Goal: Task Accomplishment & Management: Manage account settings

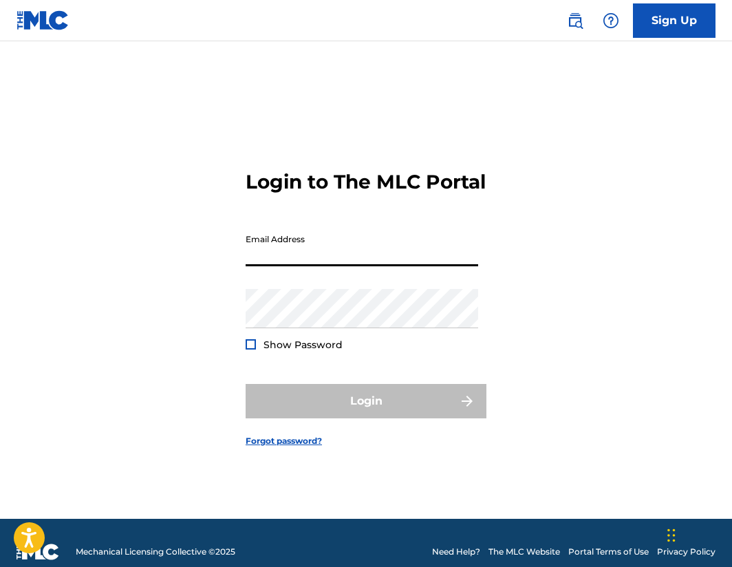
type input "[EMAIL_ADDRESS][DOMAIN_NAME]"
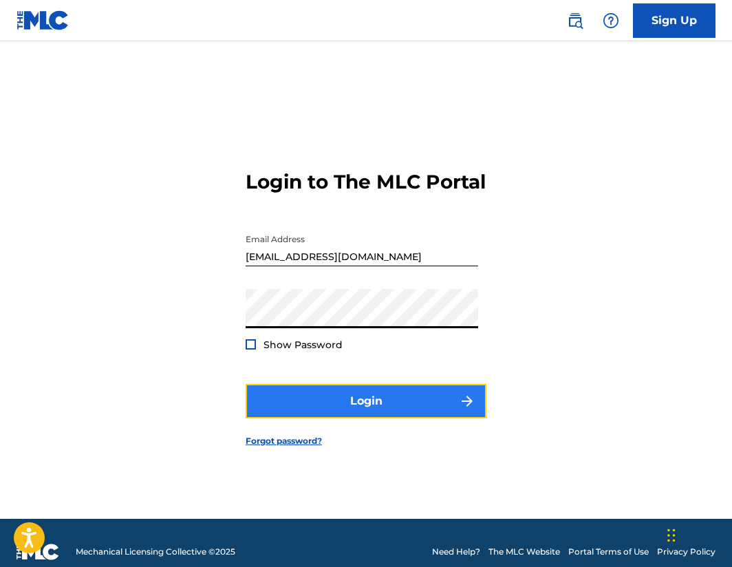
click at [329, 409] on button "Login" at bounding box center [366, 401] width 241 height 34
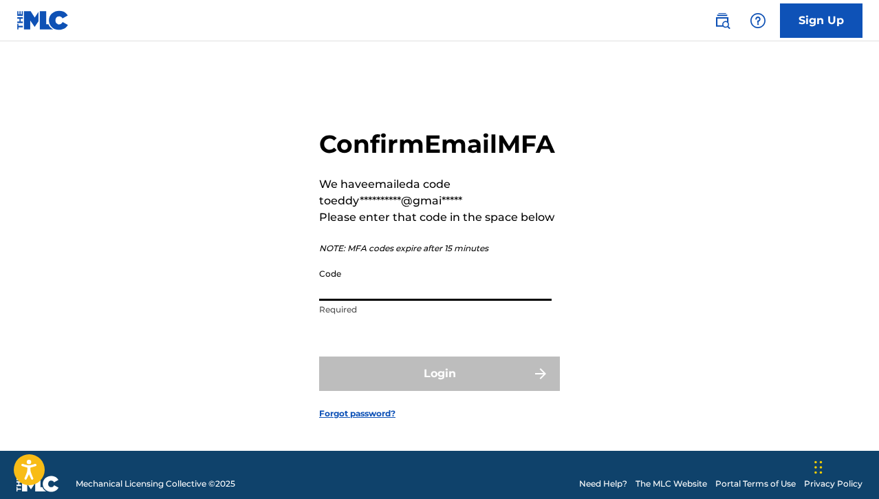
click at [398, 301] on input "Code" at bounding box center [435, 280] width 233 height 39
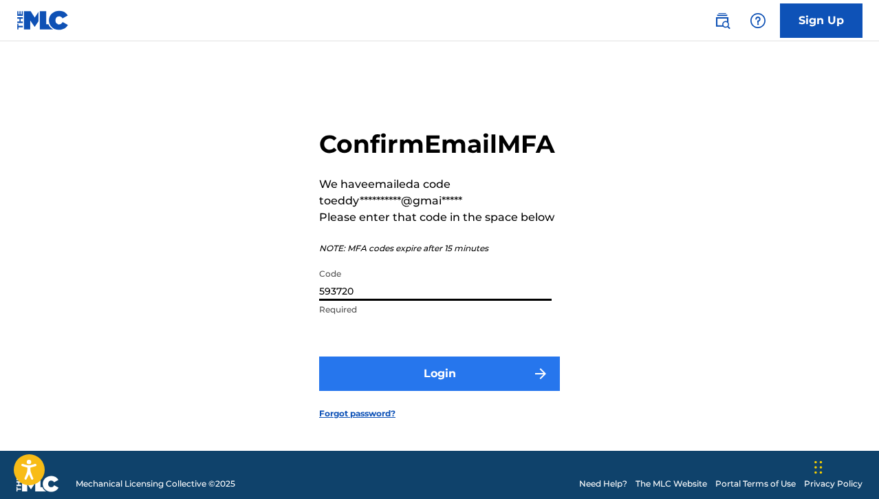
type input "593720"
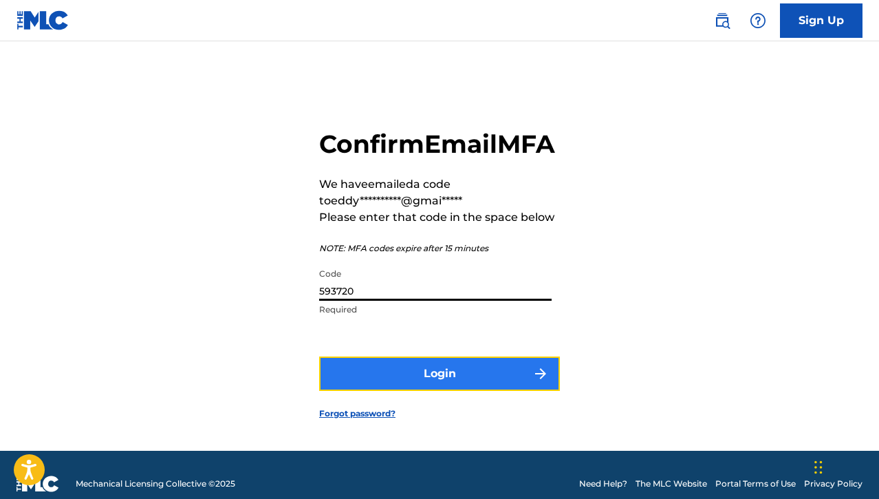
click at [439, 387] on button "Login" at bounding box center [439, 373] width 241 height 34
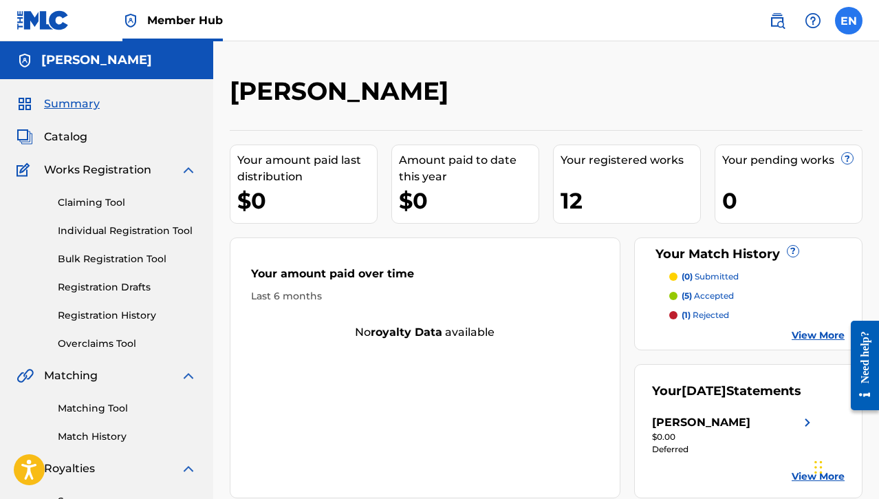
click at [731, 30] on label at bounding box center [849, 21] width 28 height 28
click at [731, 21] on input "EN [PERSON_NAME] [PERSON_NAME] [EMAIL_ADDRESS][DOMAIN_NAME] Notification Prefer…" at bounding box center [849, 21] width 0 height 0
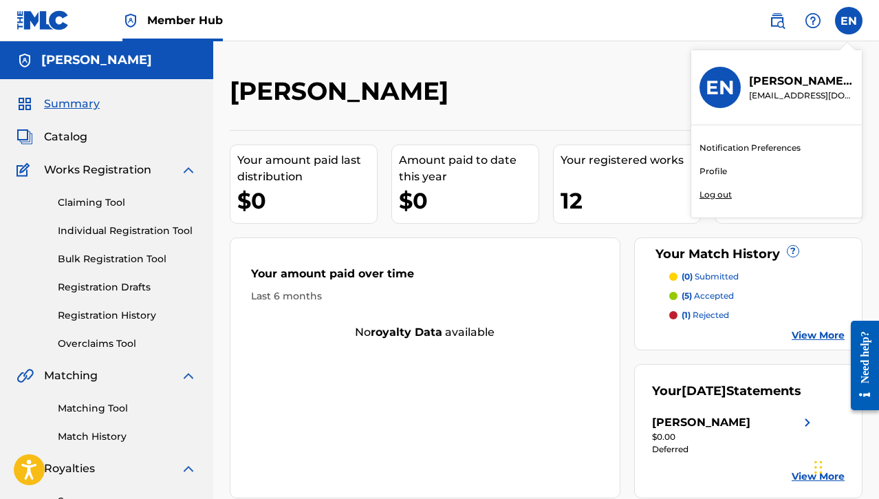
click at [716, 171] on link "Profile" at bounding box center [714, 171] width 28 height 12
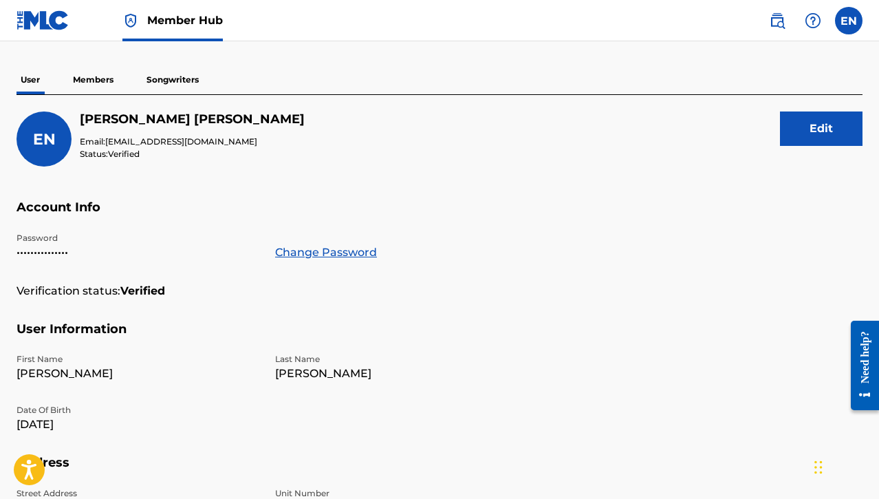
scroll to position [81, 0]
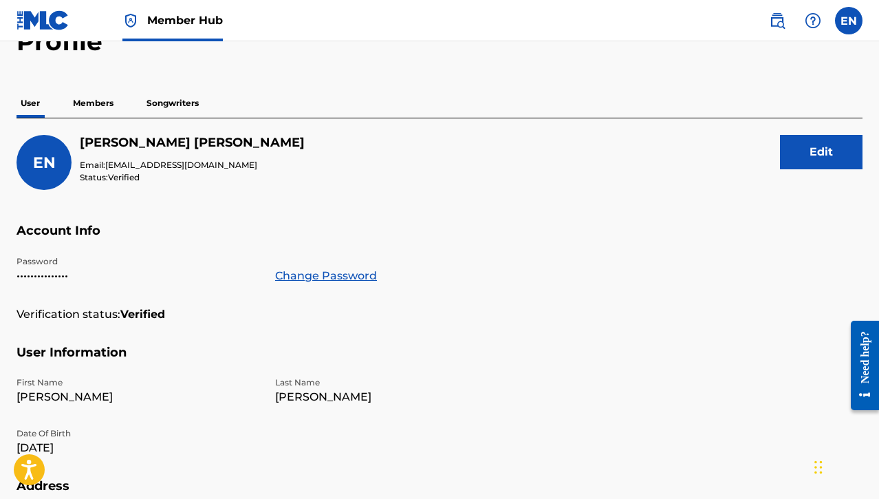
click at [98, 111] on p "Members" at bounding box center [93, 103] width 49 height 29
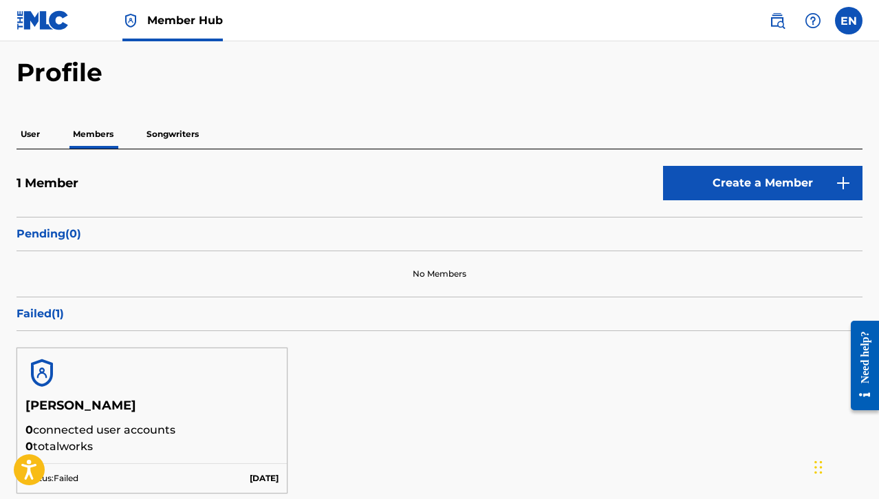
scroll to position [41, 0]
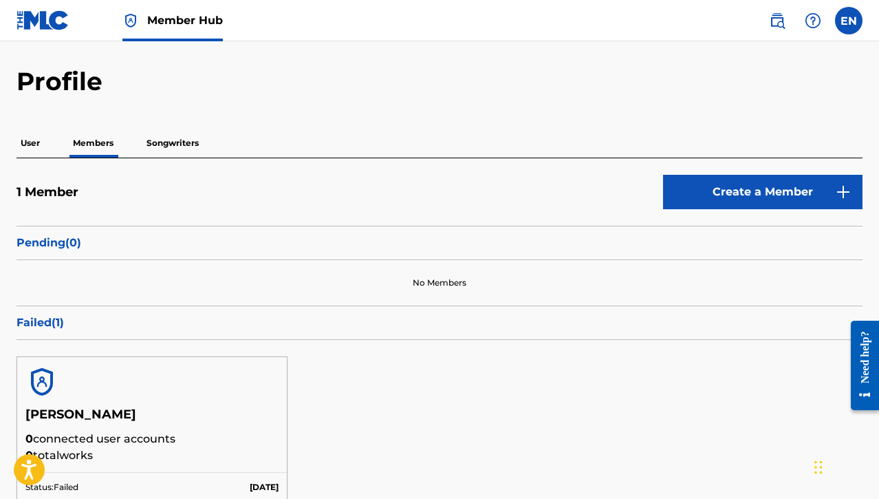
click at [162, 144] on p "Songwriters" at bounding box center [172, 143] width 61 height 29
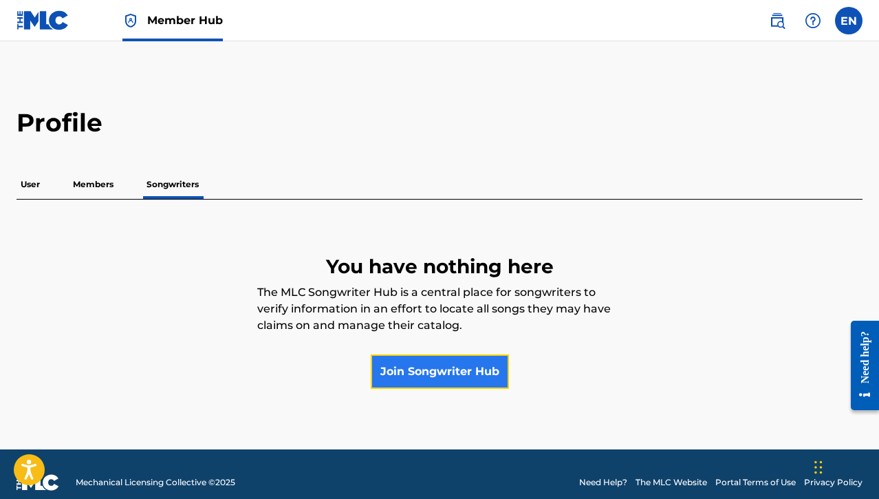
click at [475, 373] on link "Join Songwriter Hub" at bounding box center [440, 371] width 138 height 34
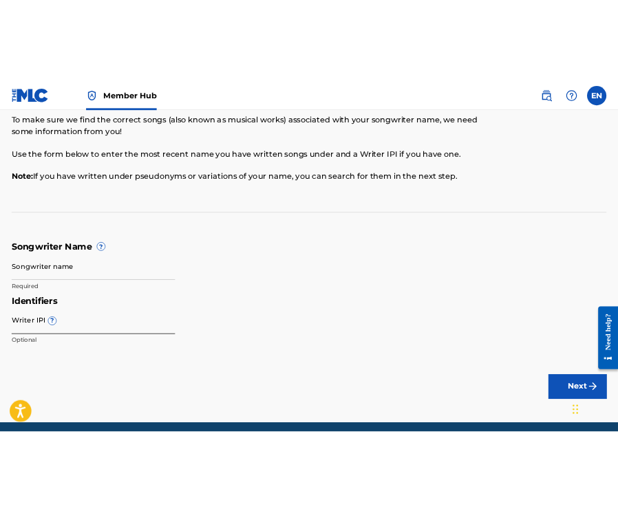
scroll to position [72, 0]
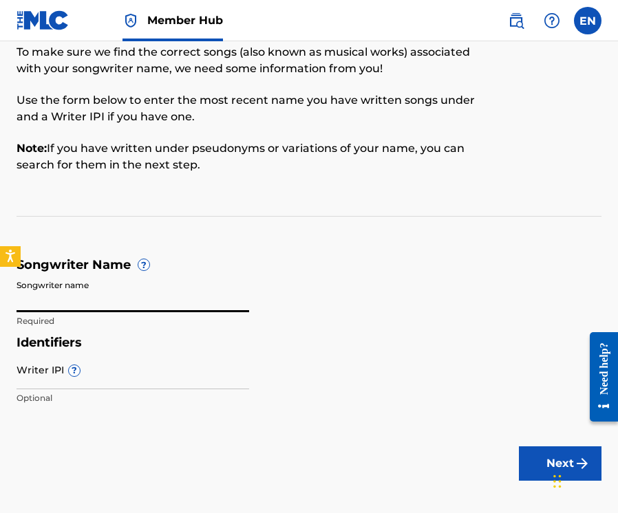
click at [56, 301] on input "Songwriter name" at bounding box center [133, 292] width 233 height 39
type input "e"
type input "E"
type input "[PERSON_NAME] [PERSON_NAME]"
click at [105, 385] on input "Writer IPI ?" at bounding box center [133, 369] width 233 height 39
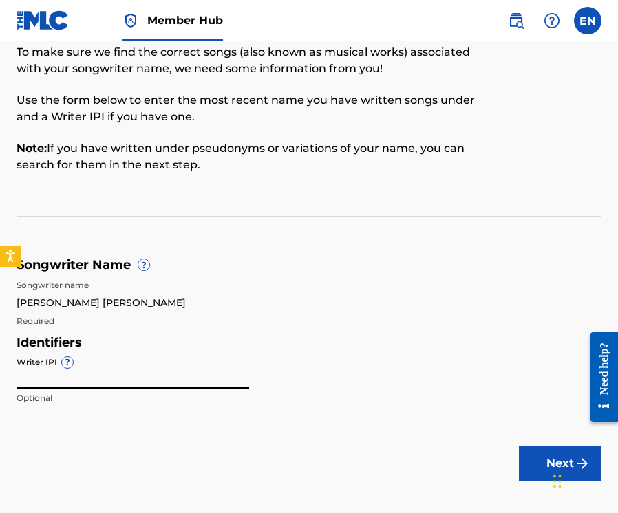
paste input "01033128114"
type input "01033128114"
click at [300, 397] on div "Identifiers Writer IPI ? 01033128114 Optional" at bounding box center [309, 374] width 585 height 78
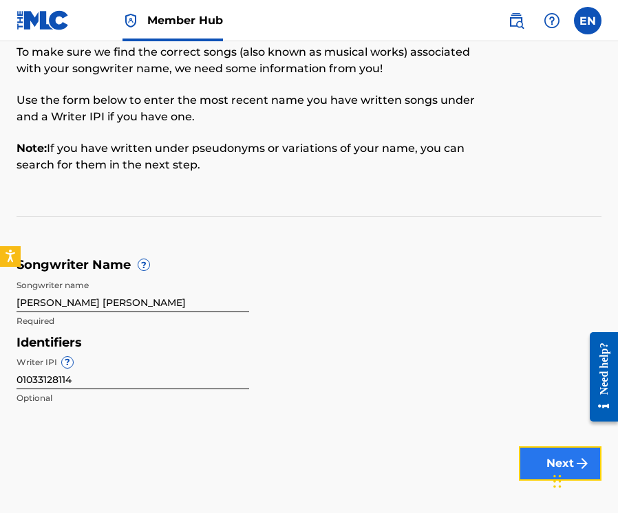
click at [536, 458] on button "Next" at bounding box center [560, 464] width 83 height 34
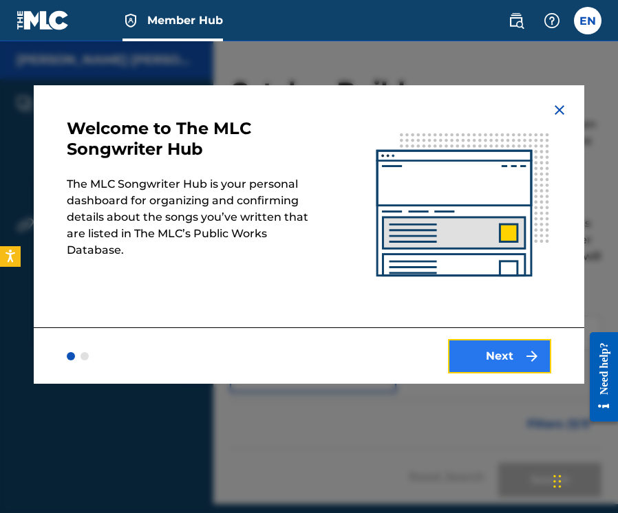
click at [493, 367] on button "Next" at bounding box center [499, 356] width 103 height 34
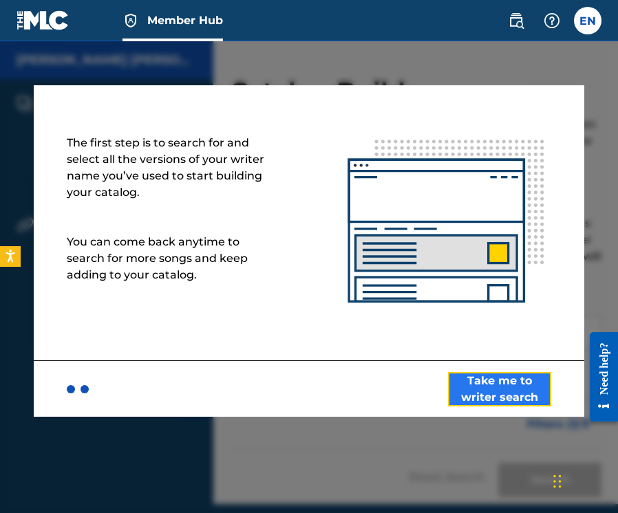
click at [536, 390] on button "Take me to writer search" at bounding box center [499, 389] width 103 height 34
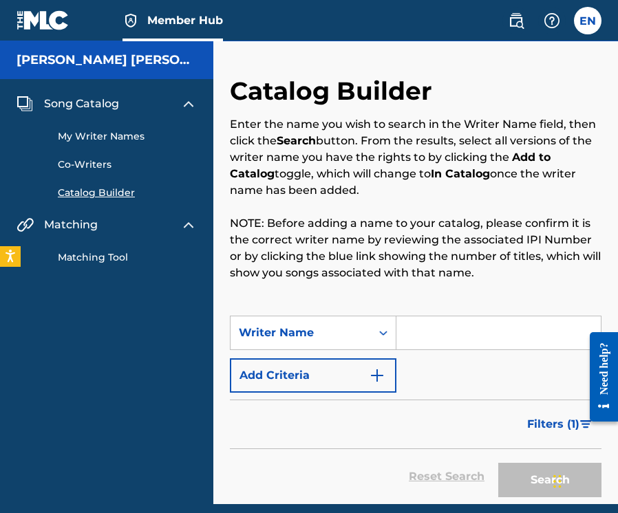
click at [422, 327] on input "Search Form" at bounding box center [498, 333] width 204 height 33
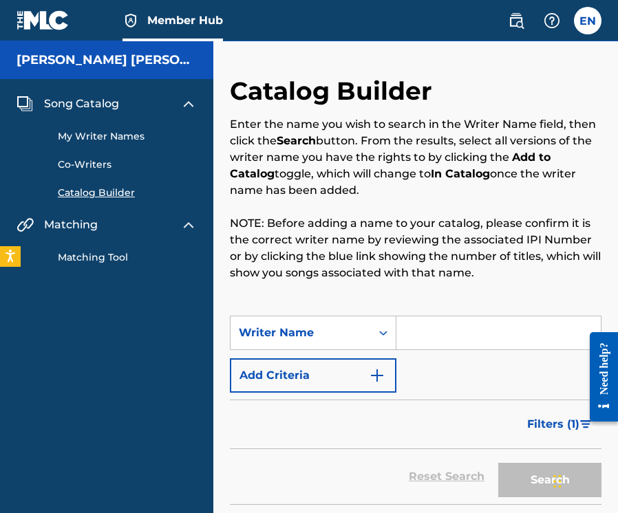
type input "[PERSON_NAME] [PERSON_NAME]"
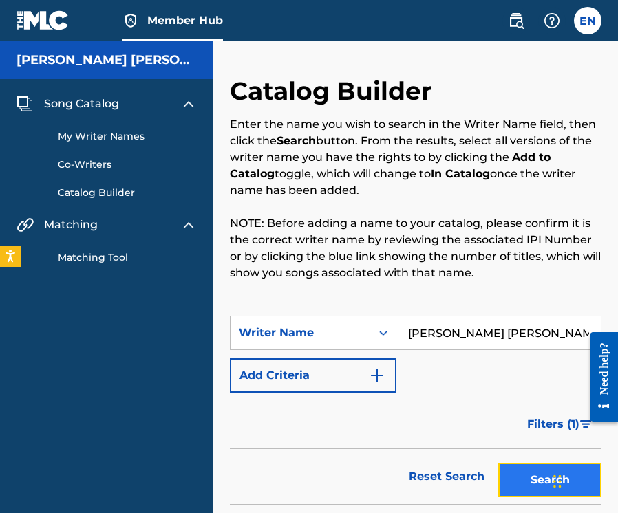
click at [537, 471] on button "Search" at bounding box center [549, 480] width 103 height 34
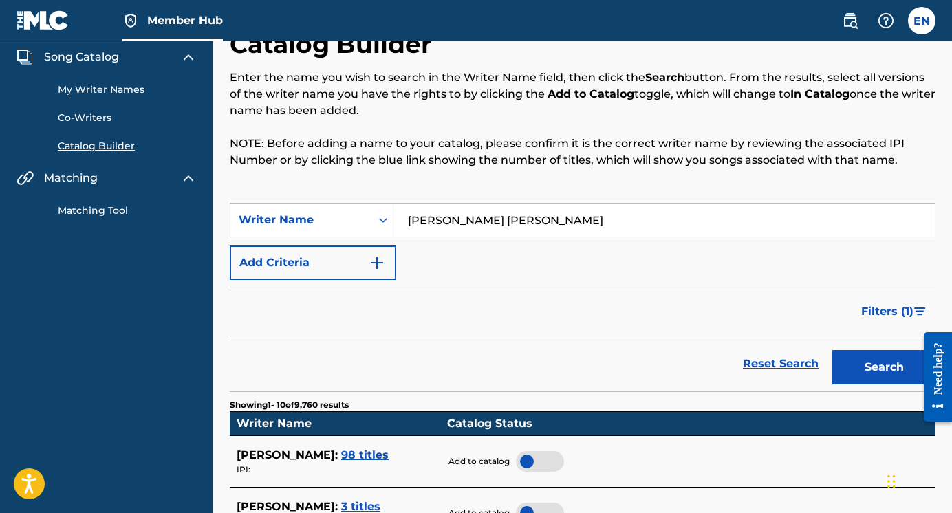
scroll to position [207, 0]
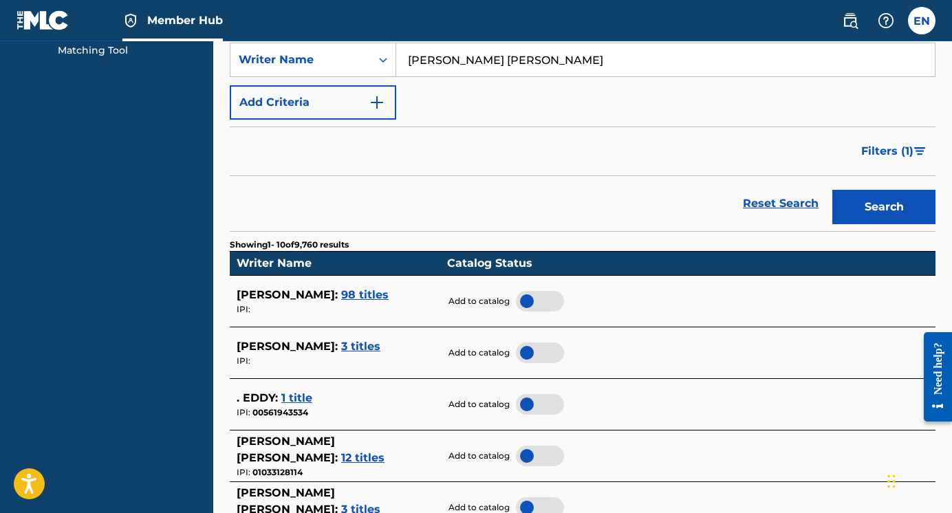
click at [341, 291] on span "98 titles" at bounding box center [364, 294] width 47 height 13
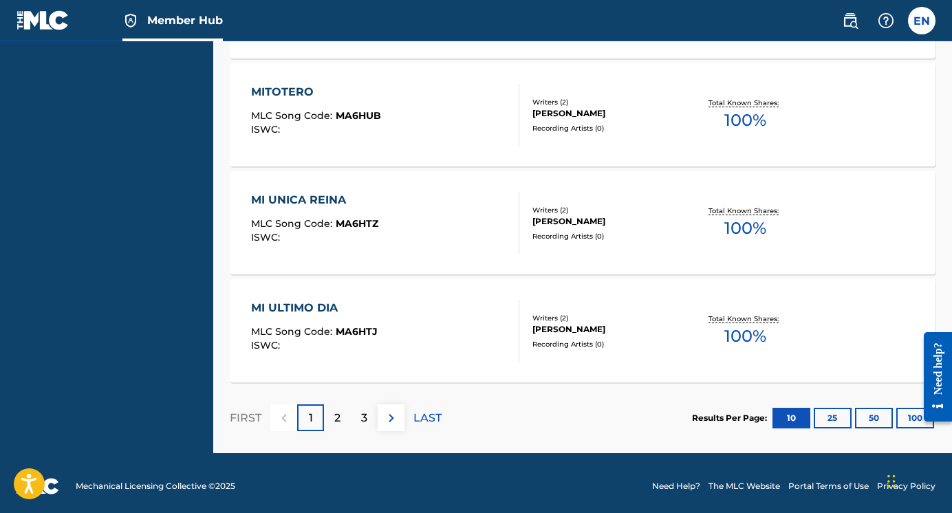
scroll to position [1199, 0]
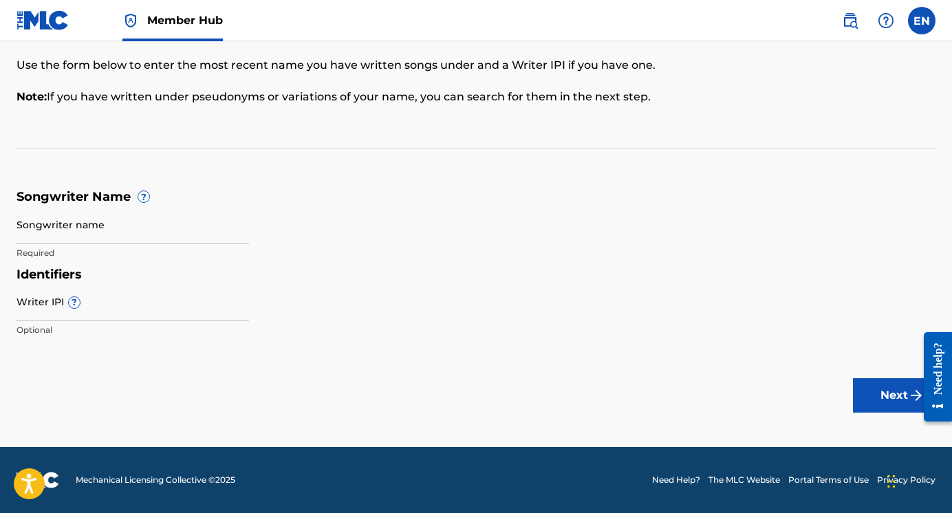
scroll to position [72, 0]
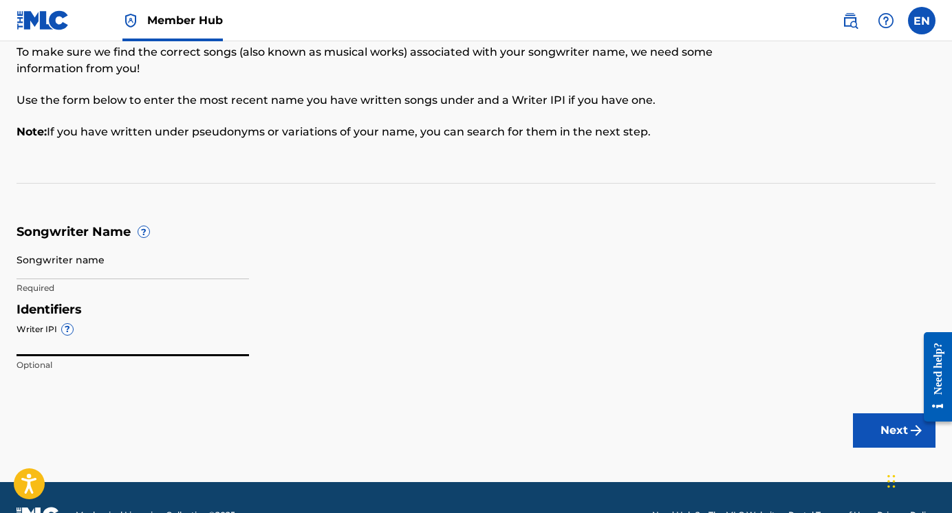
click at [81, 352] on input "Writer IPI ?" at bounding box center [133, 336] width 233 height 39
type input "01033128114"
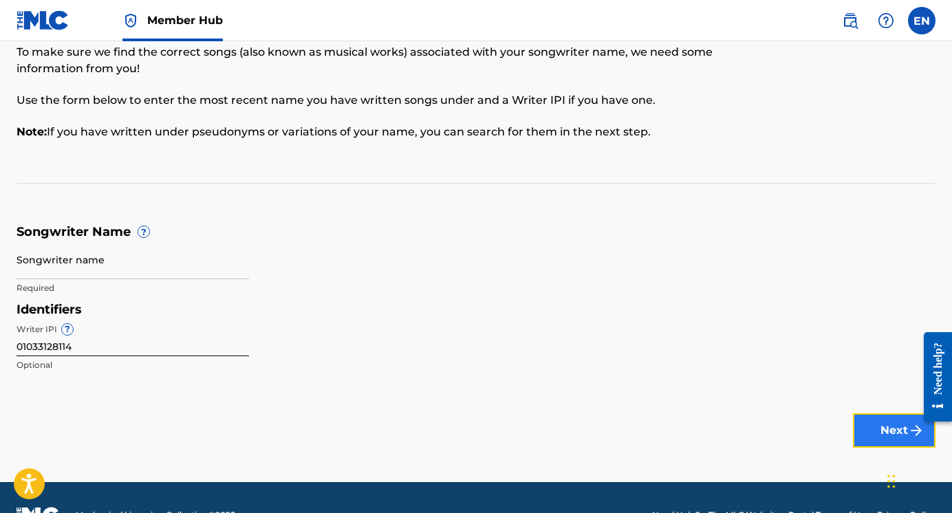
click at [731, 441] on button "Next" at bounding box center [894, 431] width 83 height 34
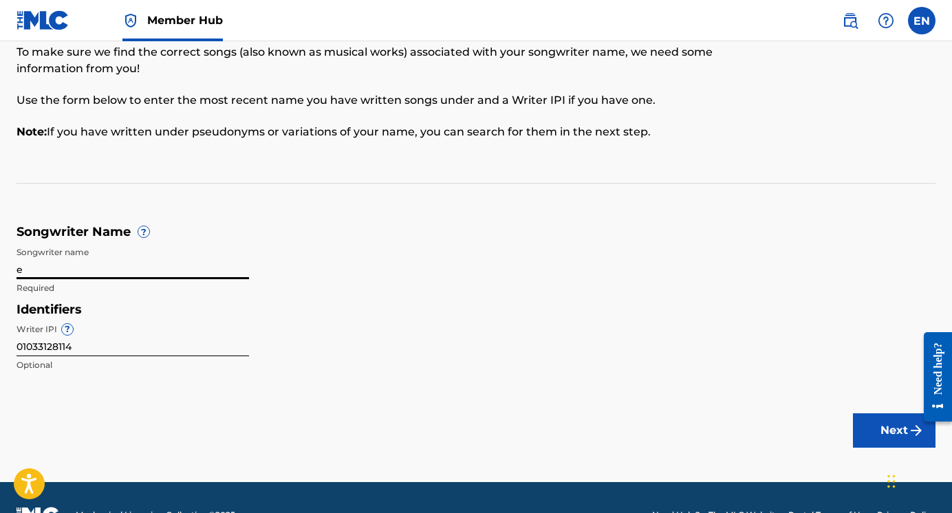
type input "[PERSON_NAME] [PERSON_NAME]"
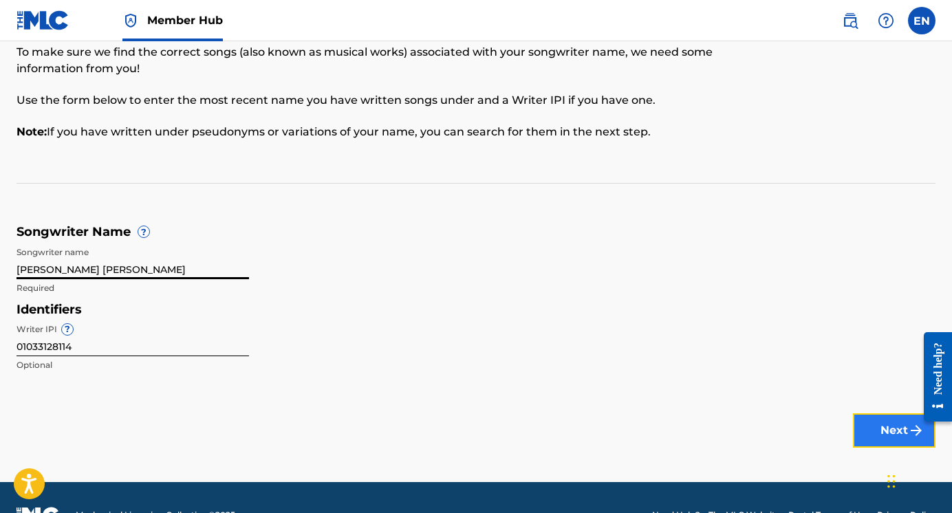
click at [731, 436] on button "Next" at bounding box center [894, 431] width 83 height 34
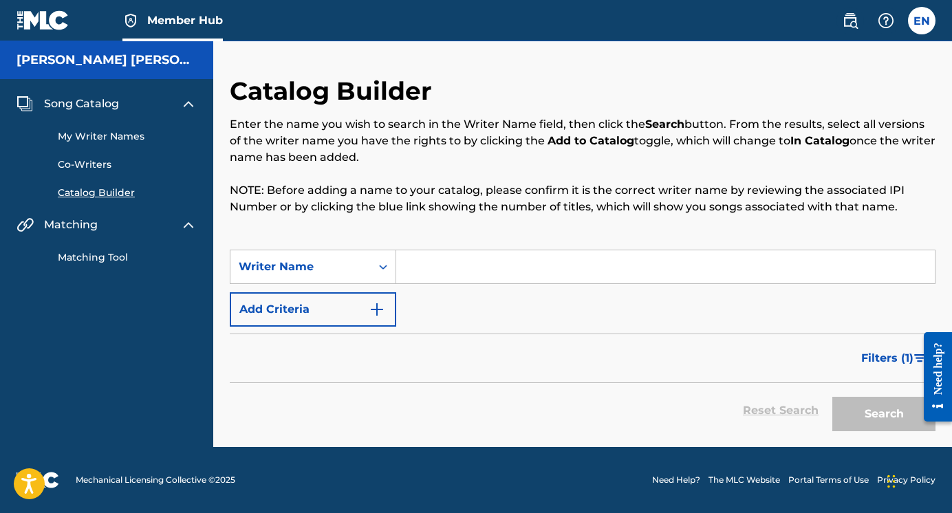
click at [433, 272] on input "Search Form" at bounding box center [665, 266] width 539 height 33
type input "[PERSON_NAME] [PERSON_NAME]"
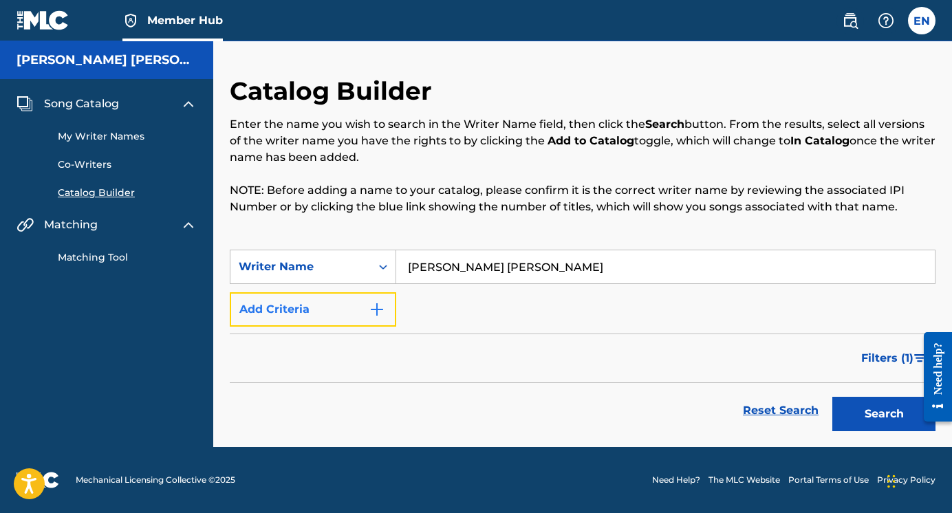
click at [304, 305] on button "Add Criteria" at bounding box center [313, 309] width 167 height 34
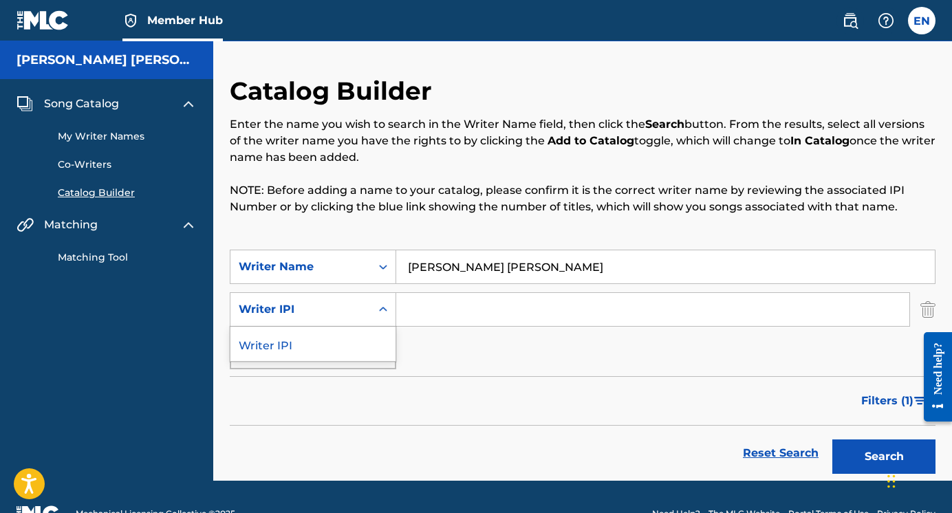
click at [314, 306] on div "Writer IPI" at bounding box center [301, 309] width 124 height 17
click at [437, 312] on input "Search Form" at bounding box center [652, 309] width 513 height 33
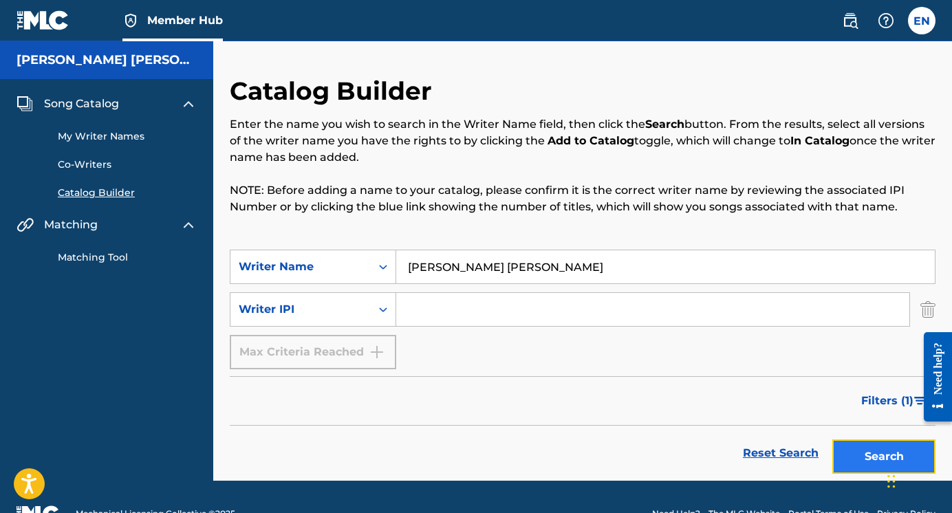
click at [731, 447] on button "Search" at bounding box center [884, 457] width 103 height 34
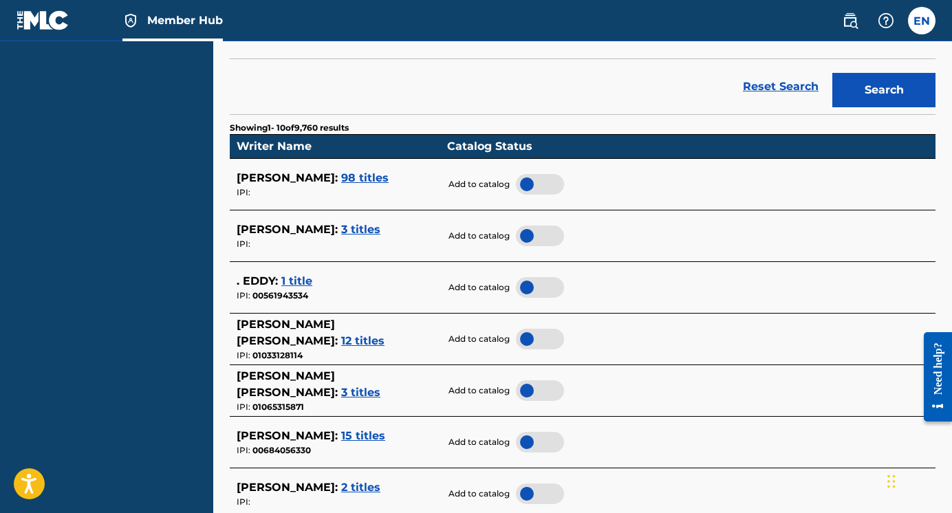
scroll to position [378, 0]
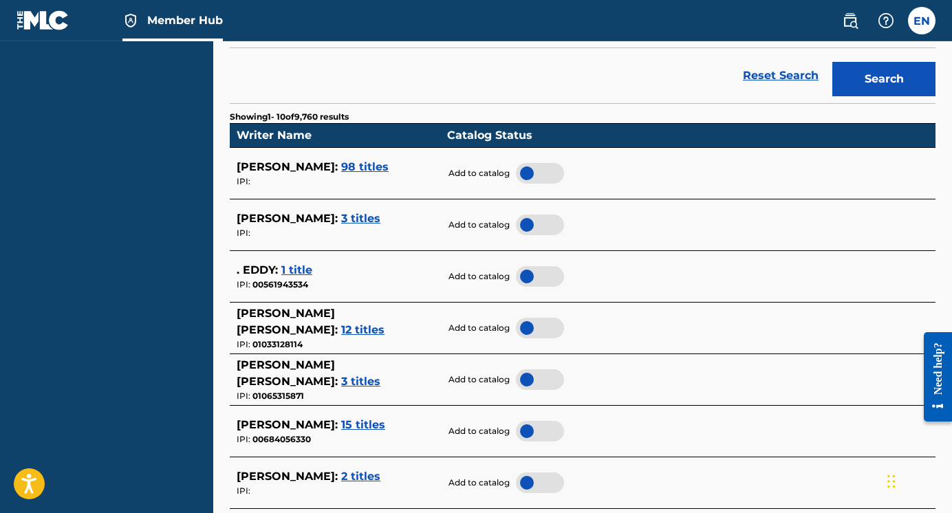
click at [531, 329] on div at bounding box center [540, 328] width 48 height 21
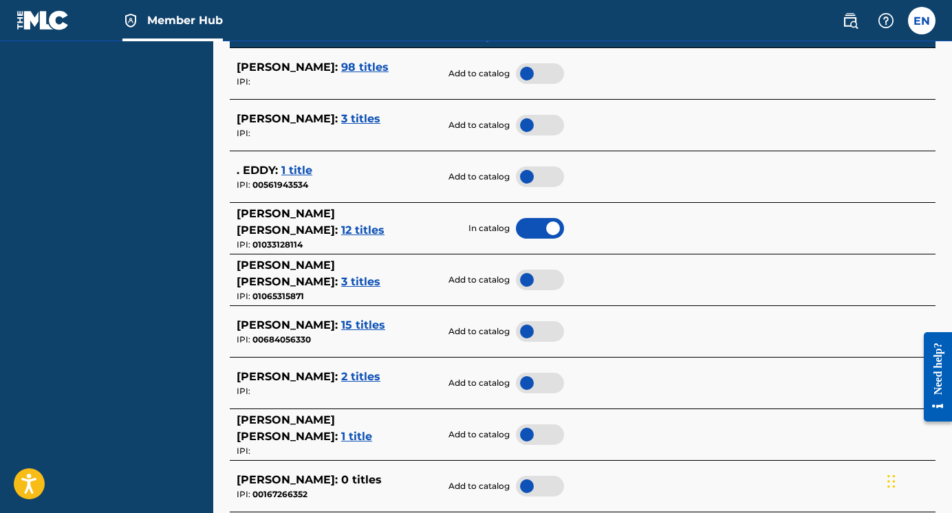
scroll to position [546, 0]
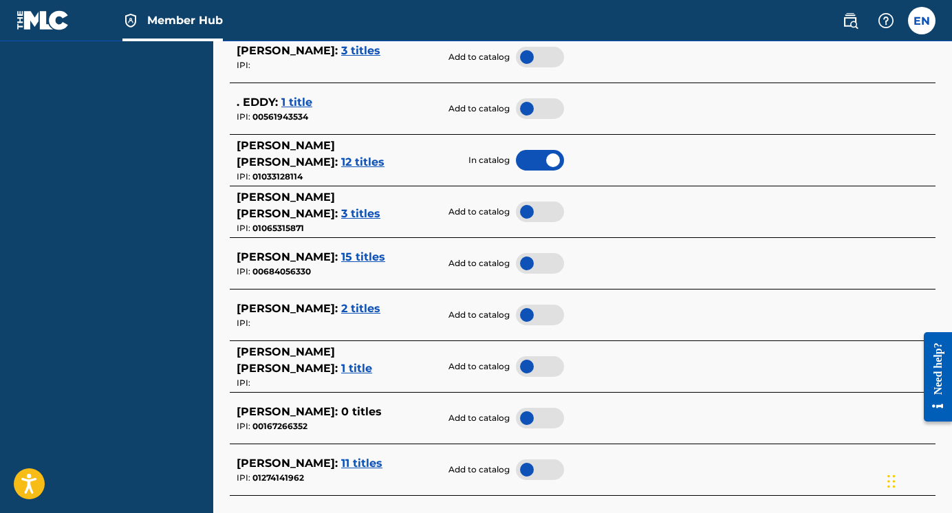
click at [341, 311] on span "2 titles" at bounding box center [360, 308] width 39 height 13
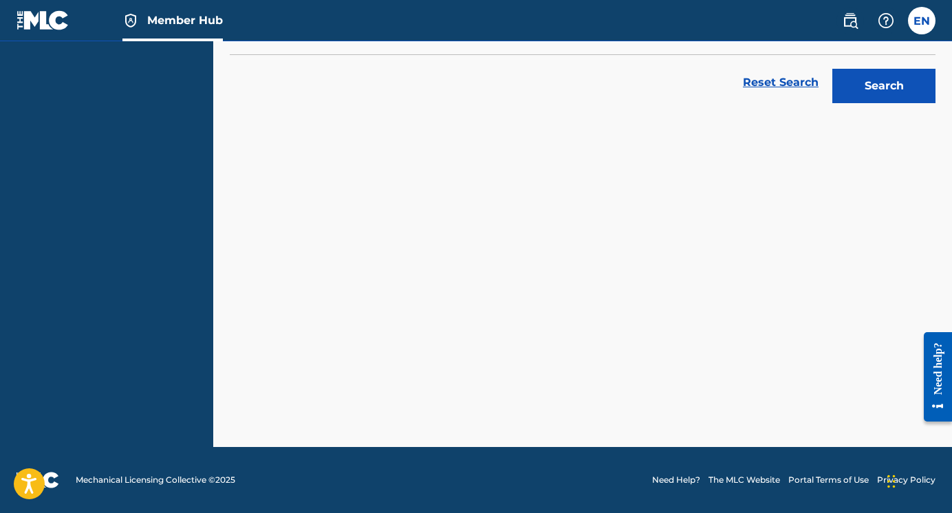
scroll to position [371, 0]
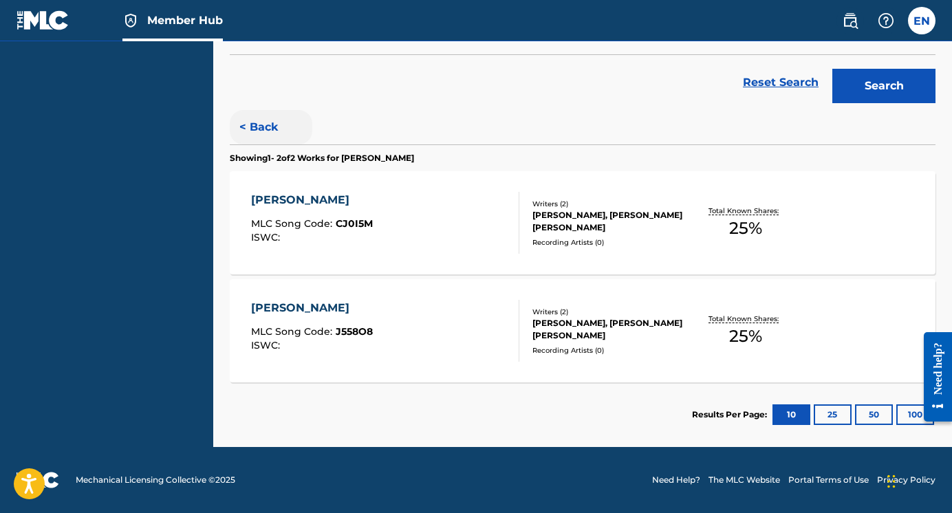
click at [250, 129] on button "< Back" at bounding box center [271, 127] width 83 height 34
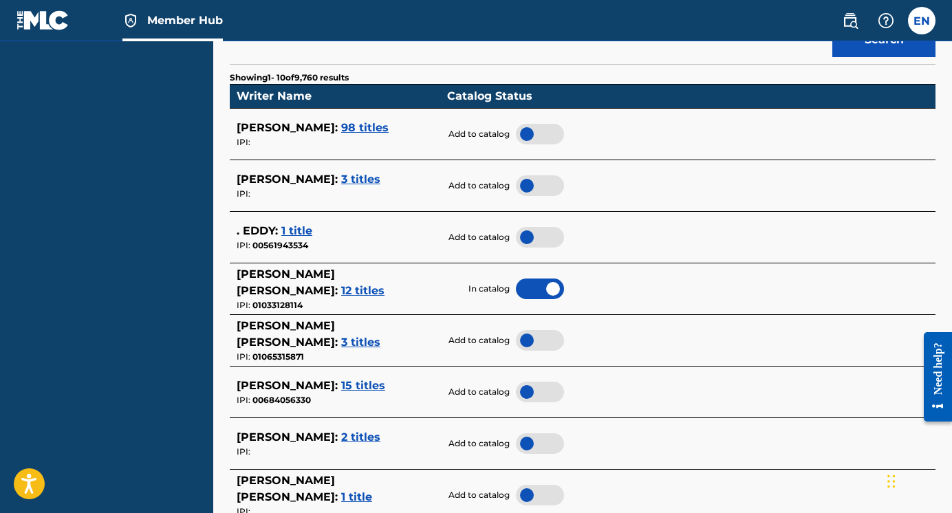
scroll to position [601, 0]
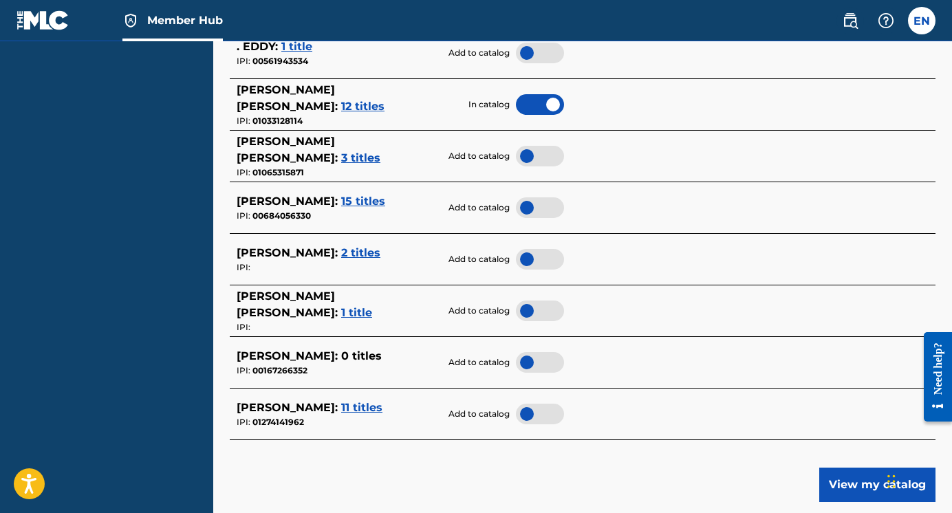
click at [341, 410] on span "11 titles" at bounding box center [361, 407] width 41 height 13
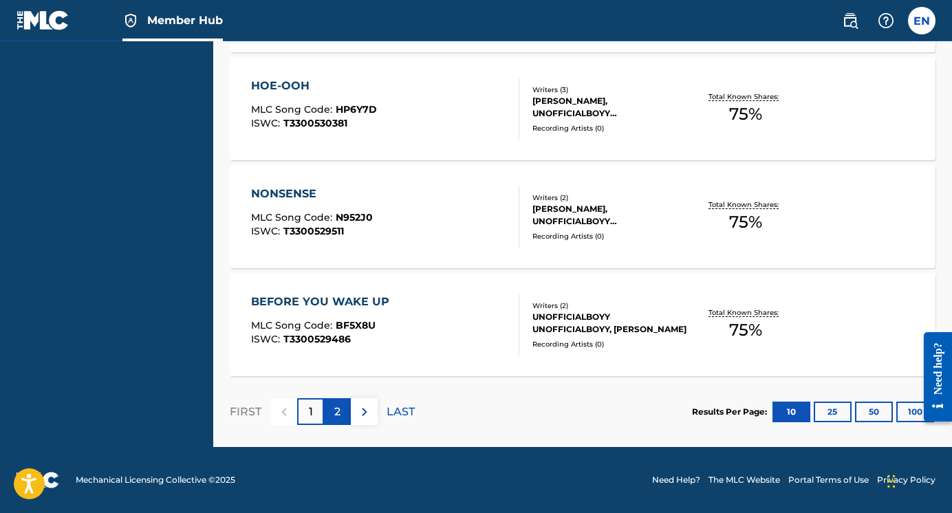
click at [342, 414] on div "2" at bounding box center [337, 411] width 27 height 27
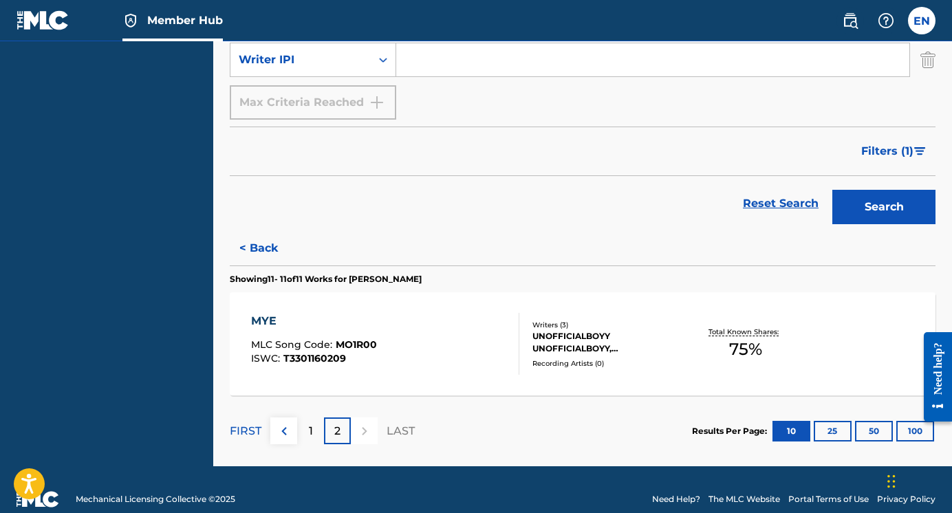
scroll to position [17, 0]
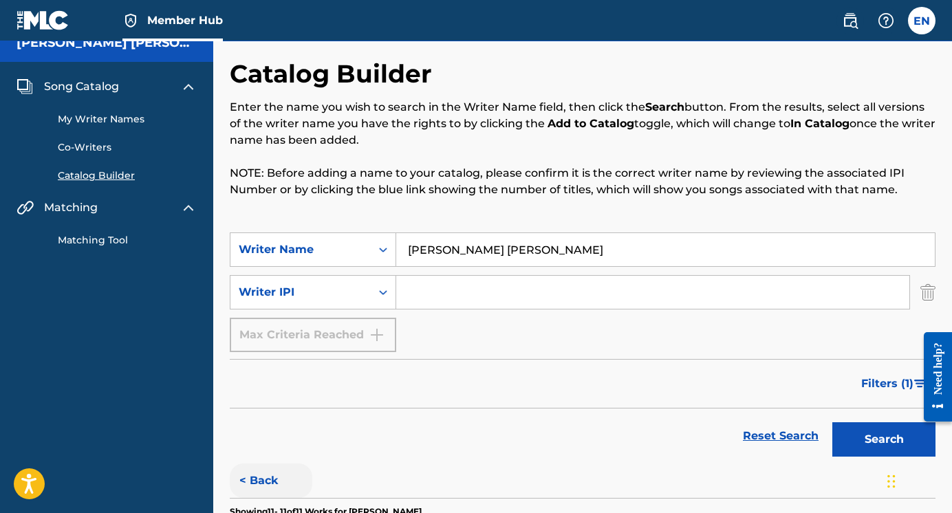
click at [254, 473] on button "< Back" at bounding box center [271, 481] width 83 height 34
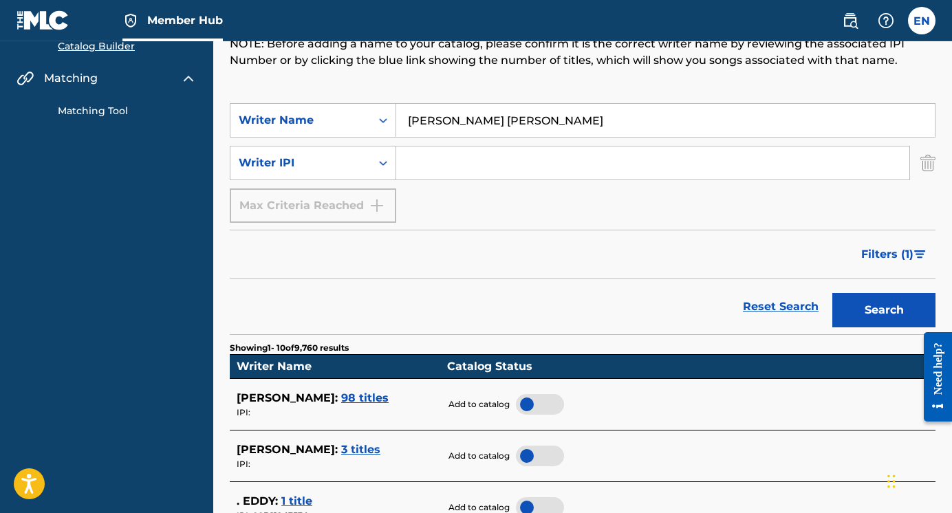
scroll to position [303, 0]
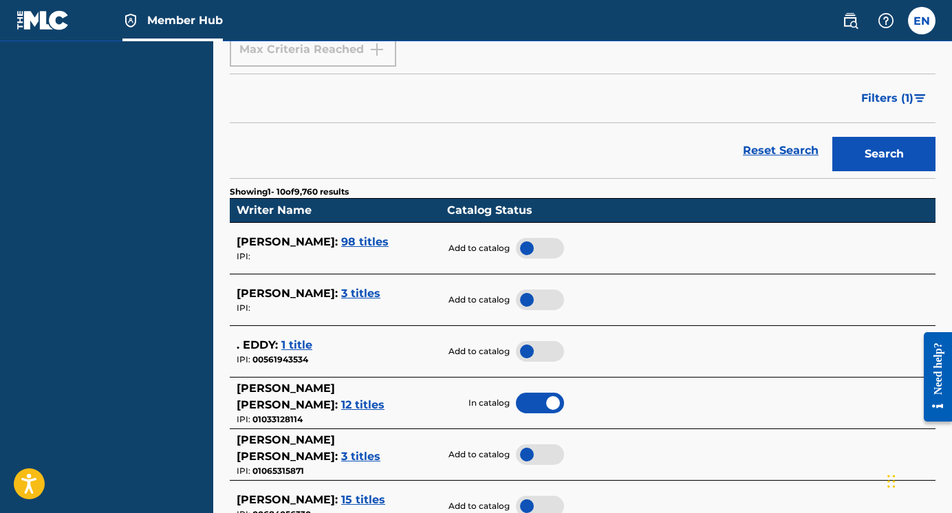
click at [341, 297] on span "3 titles" at bounding box center [360, 293] width 39 height 13
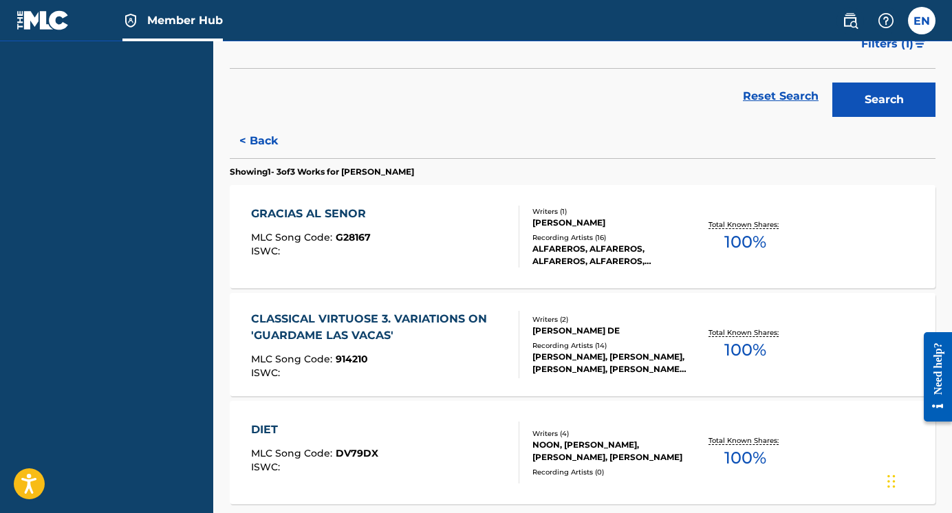
scroll to position [367, 0]
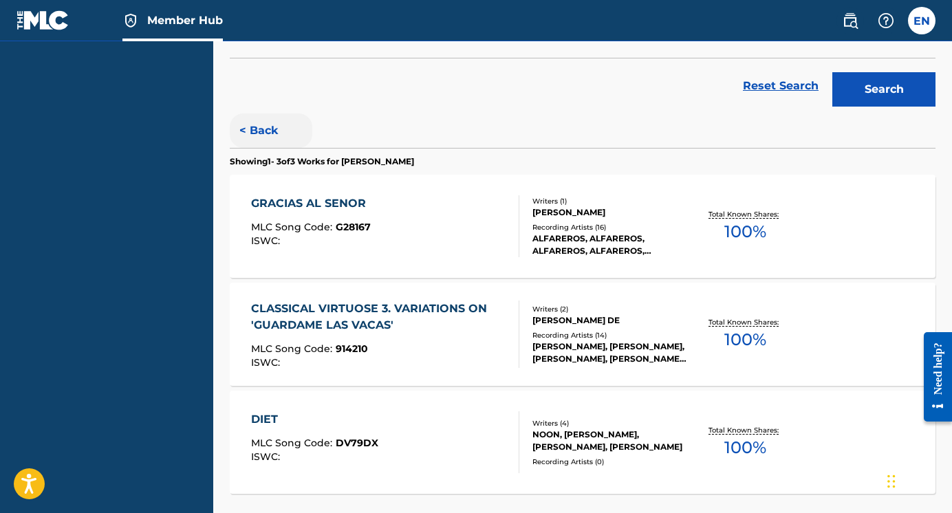
click at [261, 127] on button "< Back" at bounding box center [271, 131] width 83 height 34
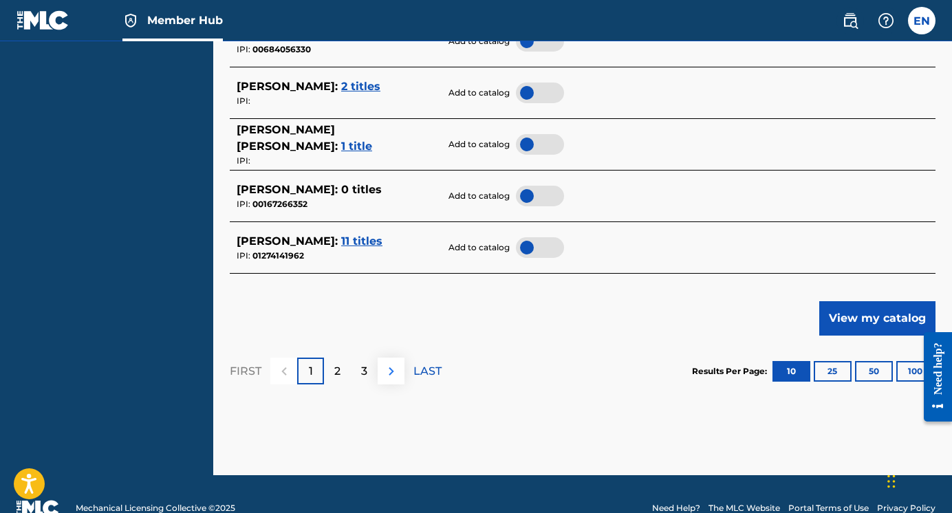
scroll to position [796, 0]
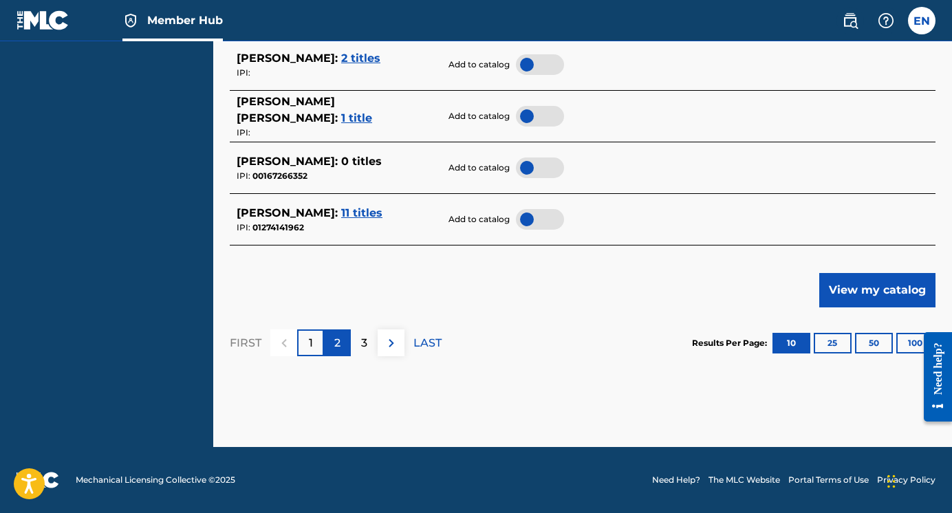
click at [338, 347] on p "2" at bounding box center [337, 343] width 6 height 17
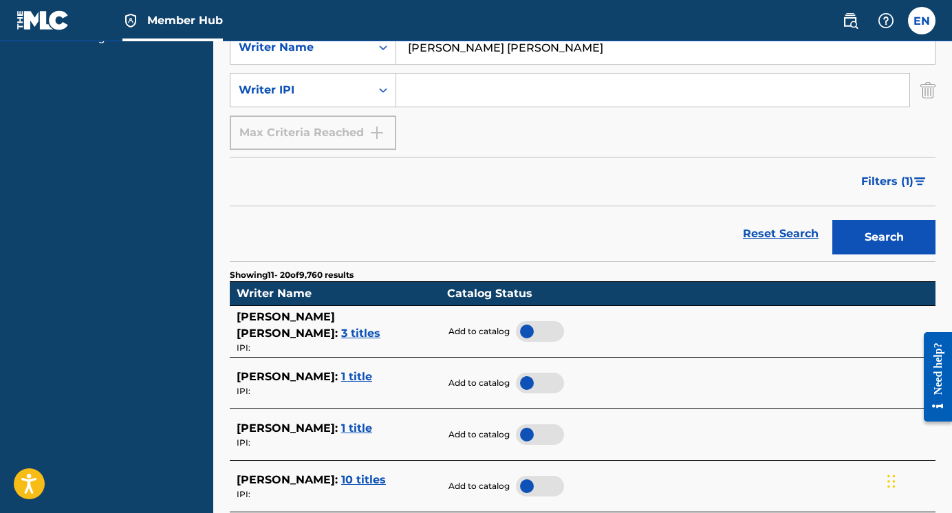
scroll to position [207, 0]
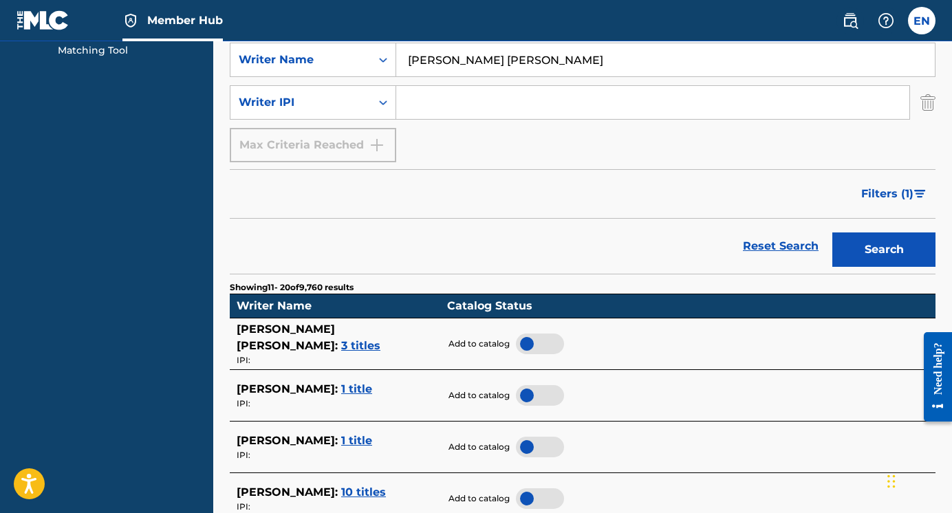
click at [372, 340] on span "3 titles" at bounding box center [360, 345] width 39 height 13
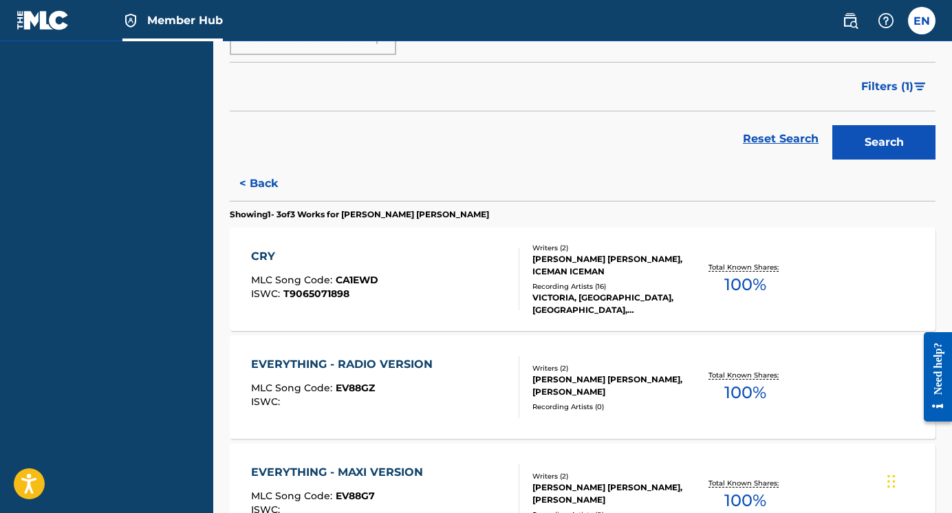
scroll to position [406, 0]
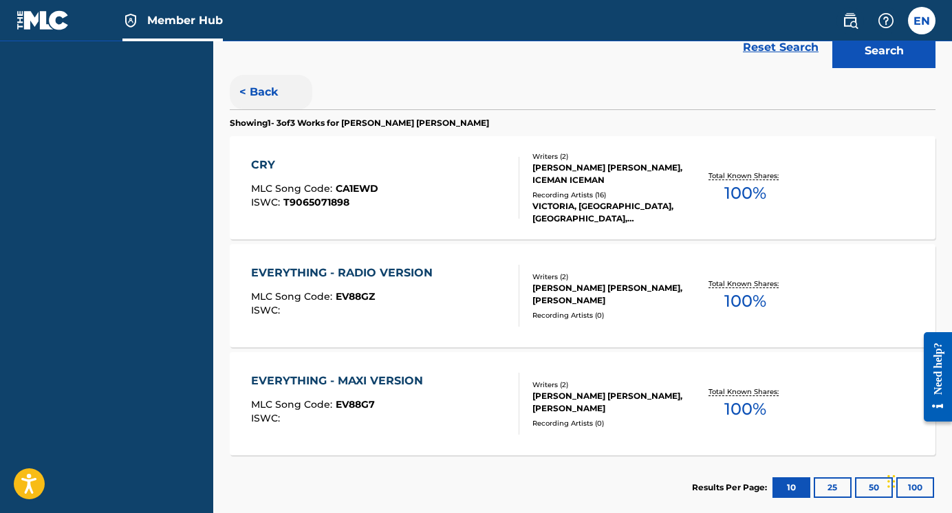
click at [252, 90] on button "< Back" at bounding box center [271, 92] width 83 height 34
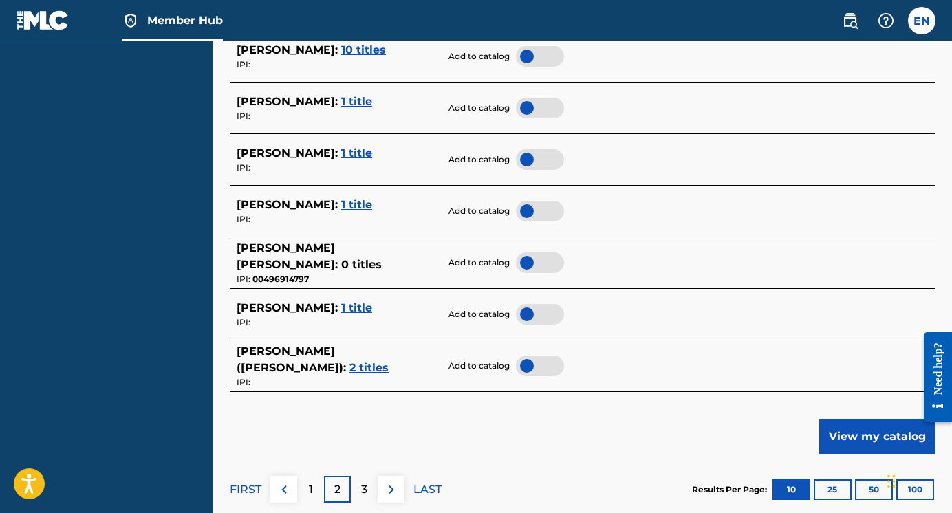
scroll to position [708, 0]
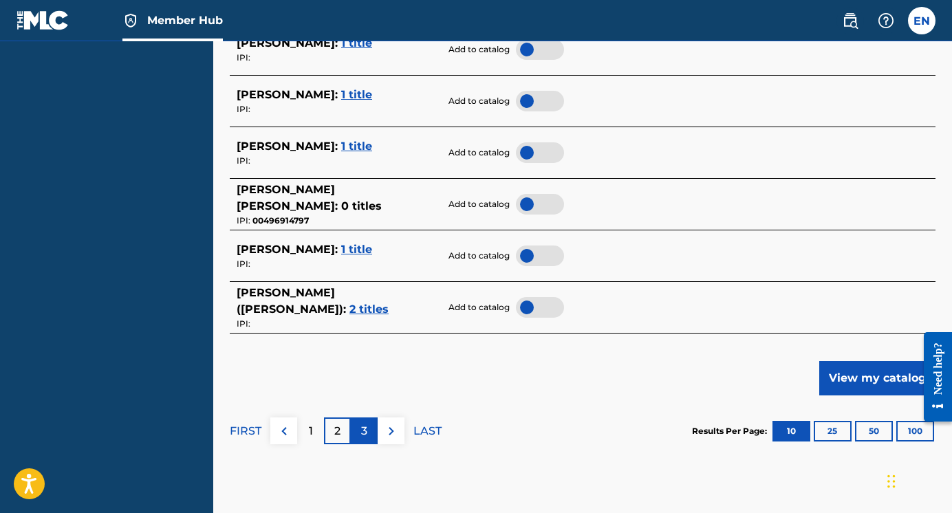
click at [358, 431] on div "3" at bounding box center [364, 431] width 27 height 27
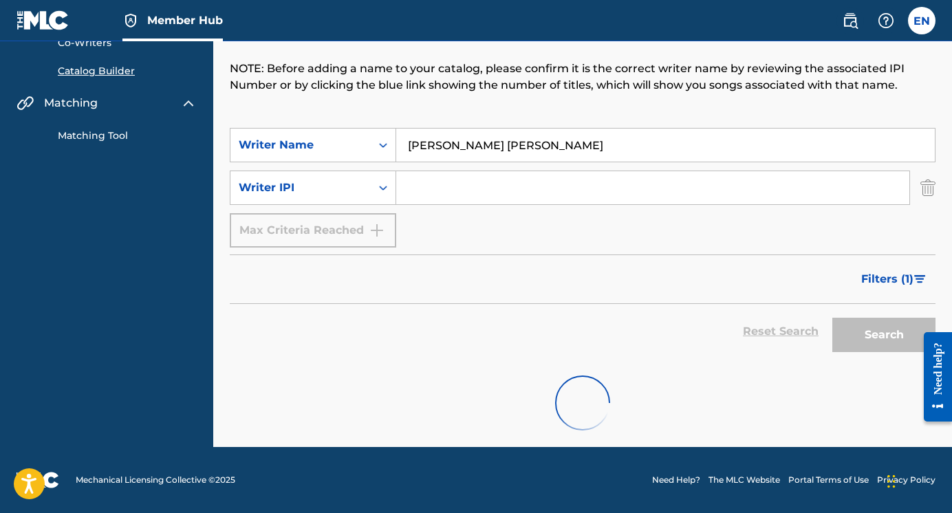
scroll to position [122, 0]
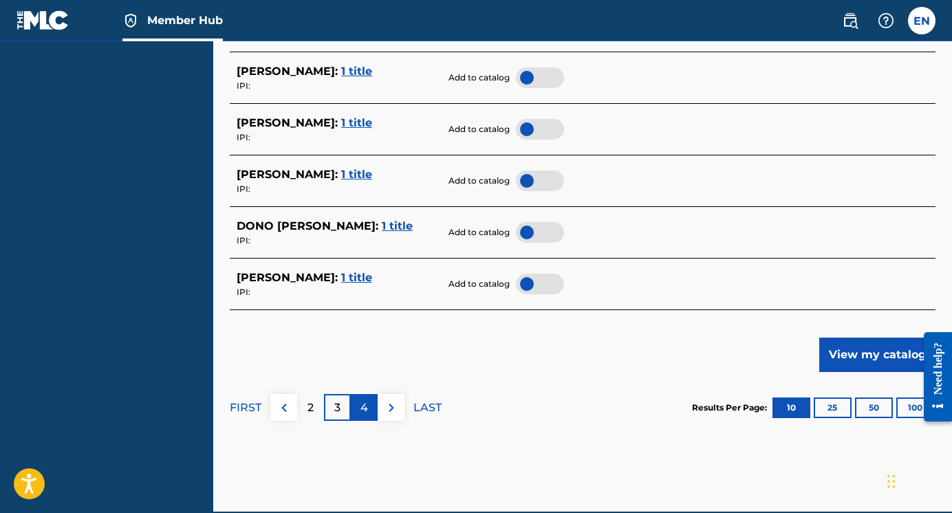
click at [356, 407] on div "4" at bounding box center [364, 407] width 27 height 27
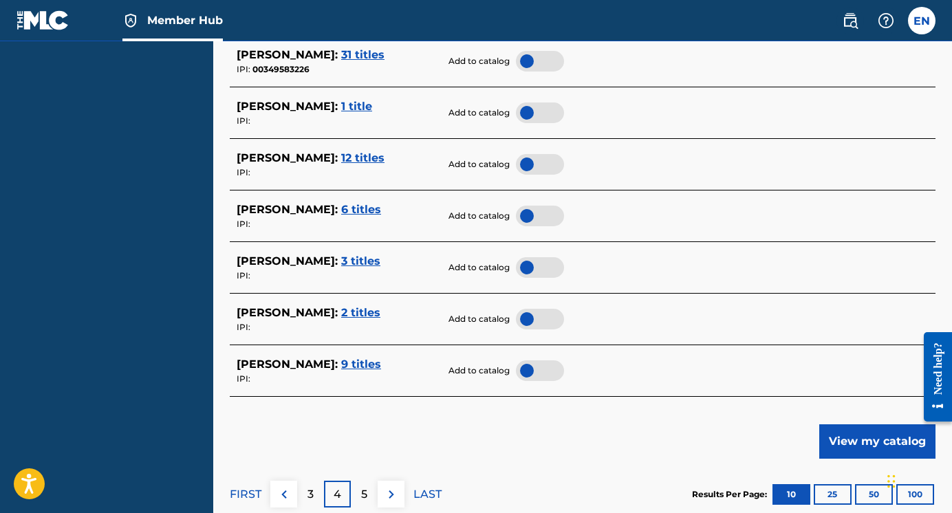
scroll to position [796, 0]
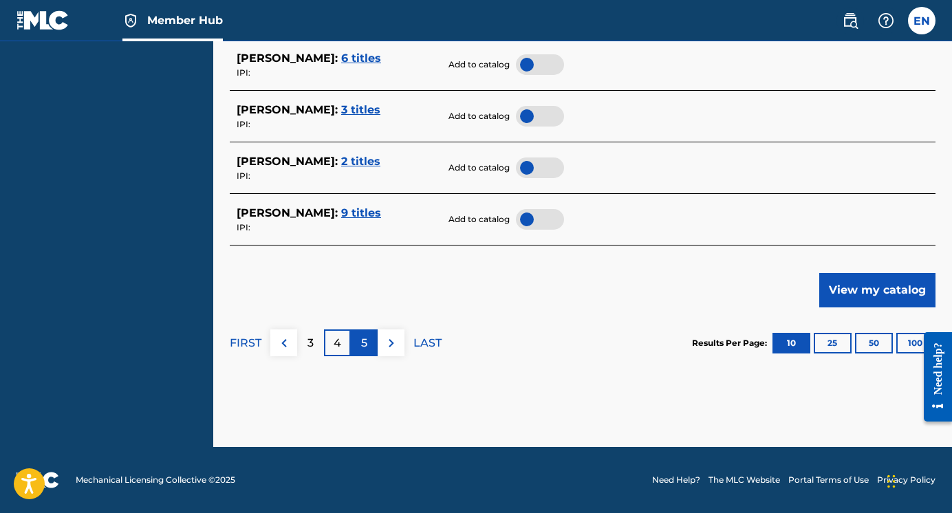
click at [366, 341] on p "5" at bounding box center [364, 343] width 6 height 17
click at [731, 345] on button "100" at bounding box center [916, 343] width 38 height 21
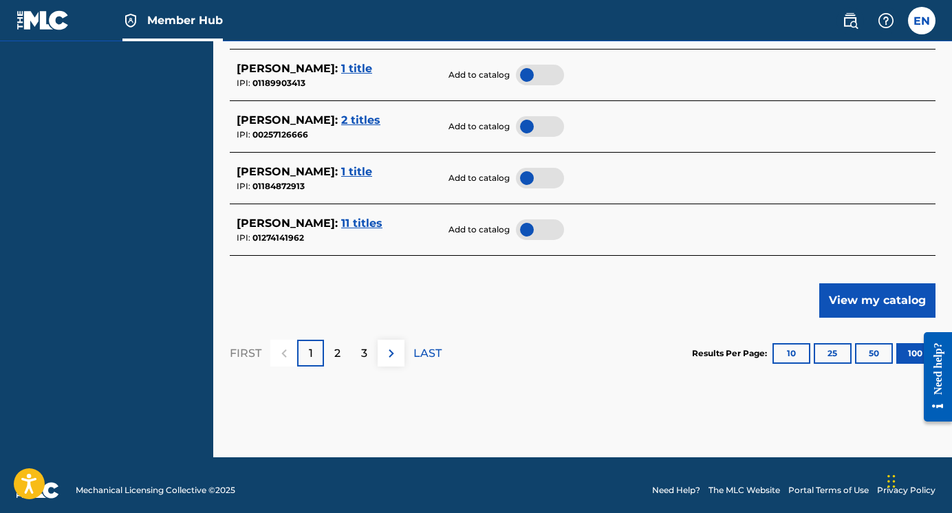
scroll to position [5437, 0]
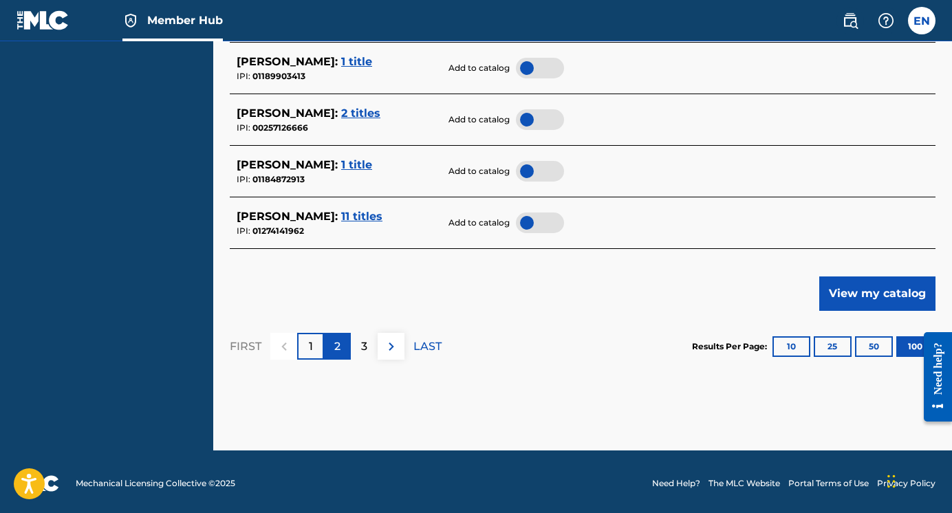
click at [337, 348] on p "2" at bounding box center [337, 347] width 6 height 17
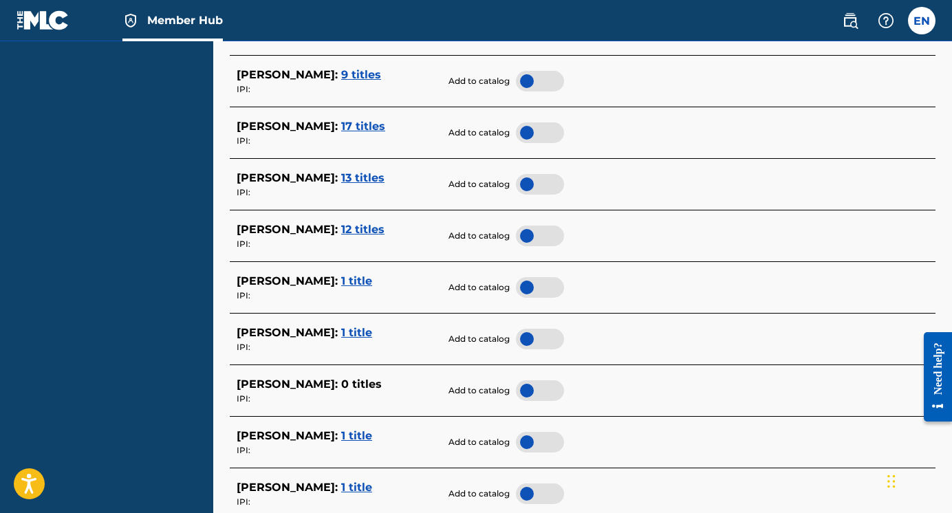
scroll to position [3516, 0]
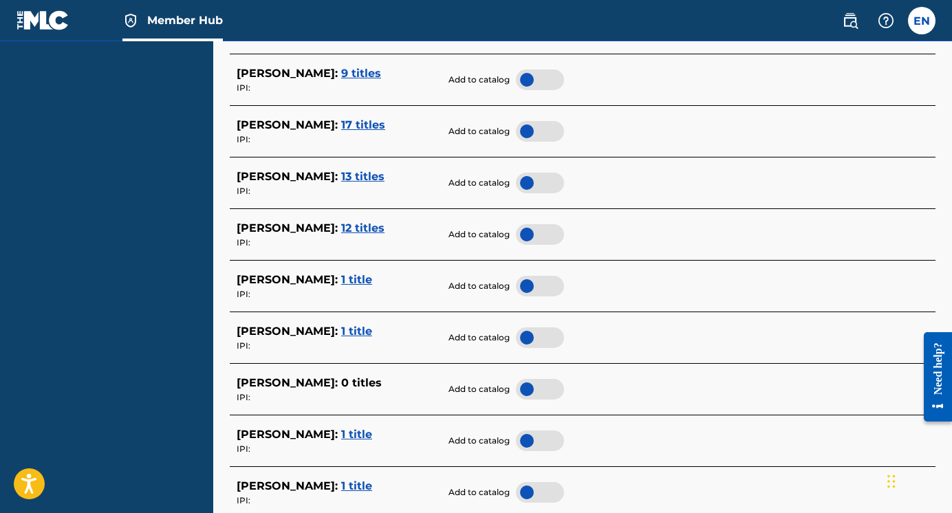
click at [358, 333] on span "1 title" at bounding box center [356, 331] width 31 height 13
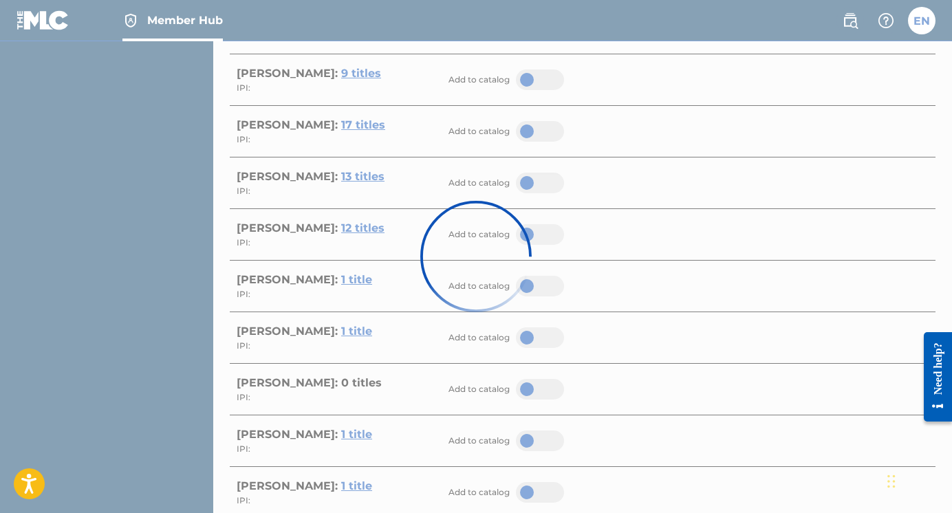
scroll to position [263, 0]
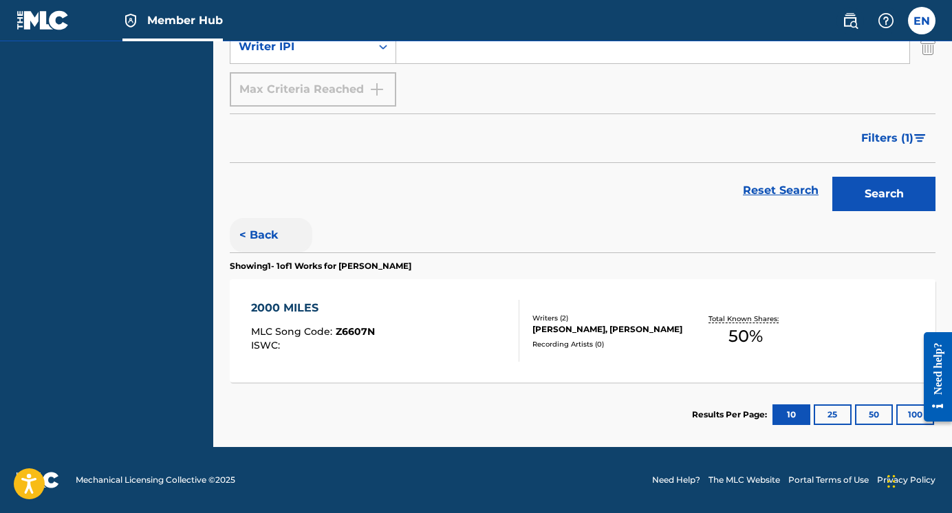
click at [274, 233] on button "< Back" at bounding box center [271, 235] width 83 height 34
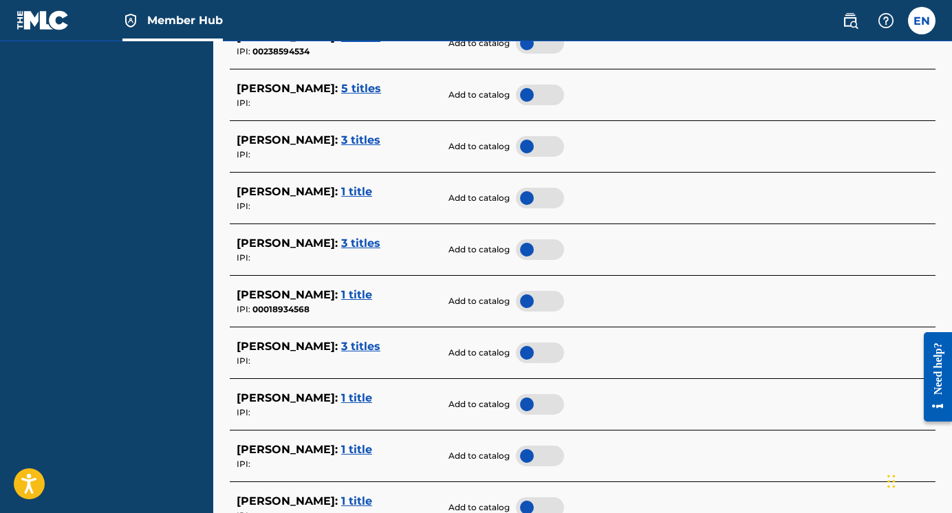
scroll to position [5441, 0]
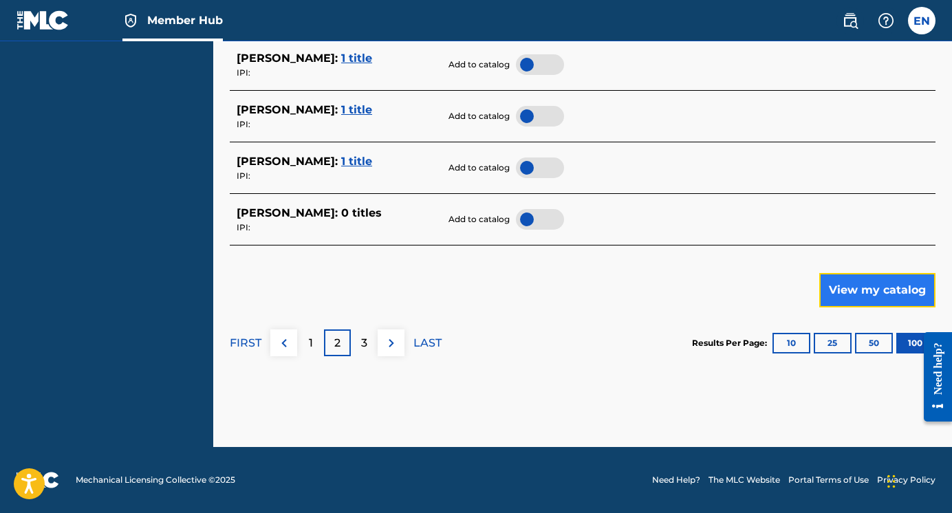
click at [731, 284] on button "View my catalog" at bounding box center [877, 290] width 116 height 34
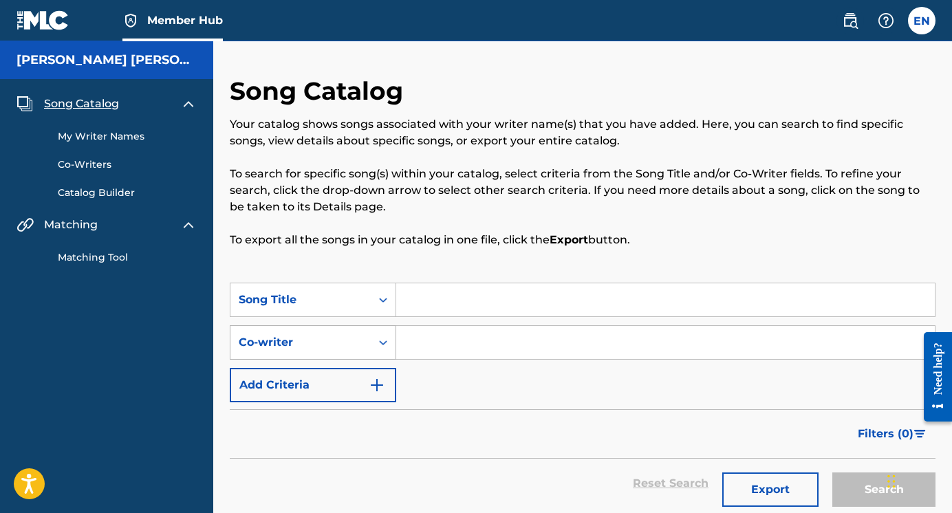
click at [367, 350] on div "Co-writer" at bounding box center [313, 342] width 167 height 34
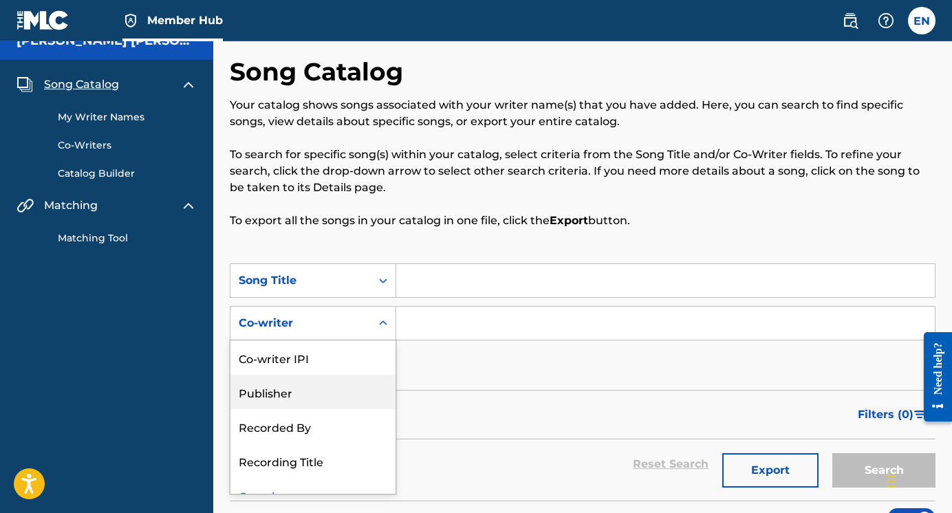
scroll to position [19, 0]
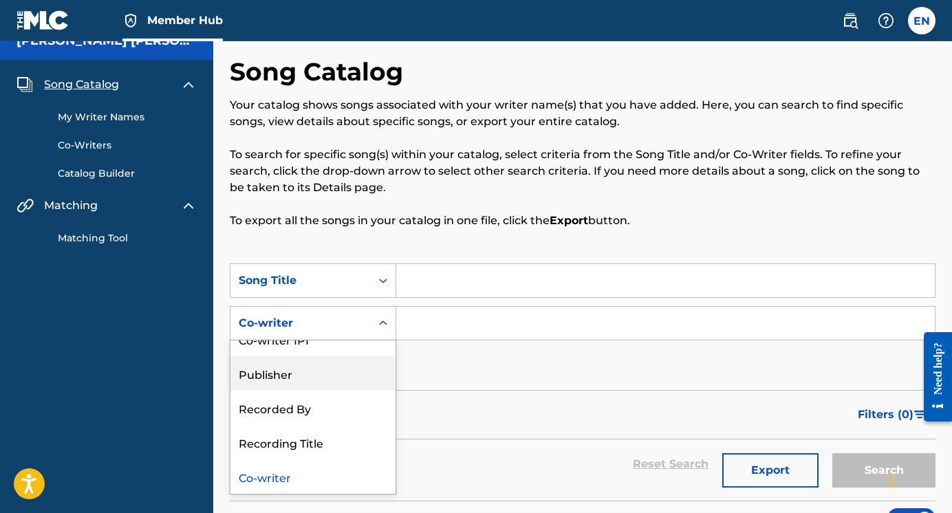
click at [483, 394] on div "Filters ( 0 )" at bounding box center [583, 415] width 706 height 50
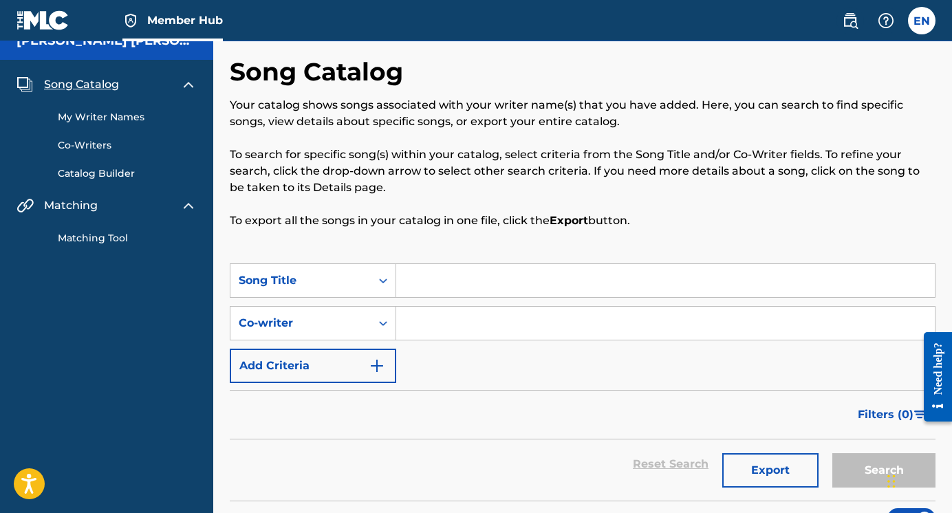
click at [434, 290] on input "Search Form" at bounding box center [665, 280] width 539 height 33
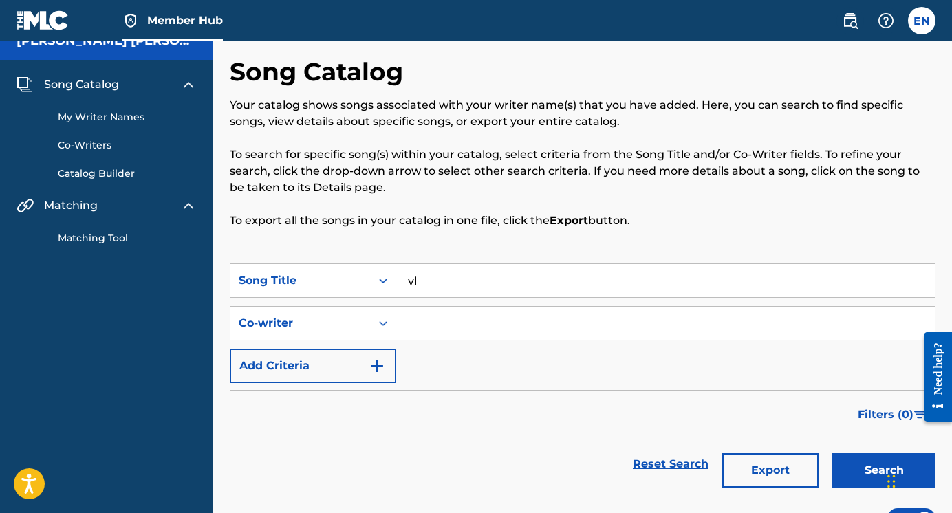
type input "v"
type input "clavelito"
click at [731, 453] on button "Search" at bounding box center [884, 470] width 103 height 34
click at [731, 480] on button "Search" at bounding box center [884, 470] width 103 height 34
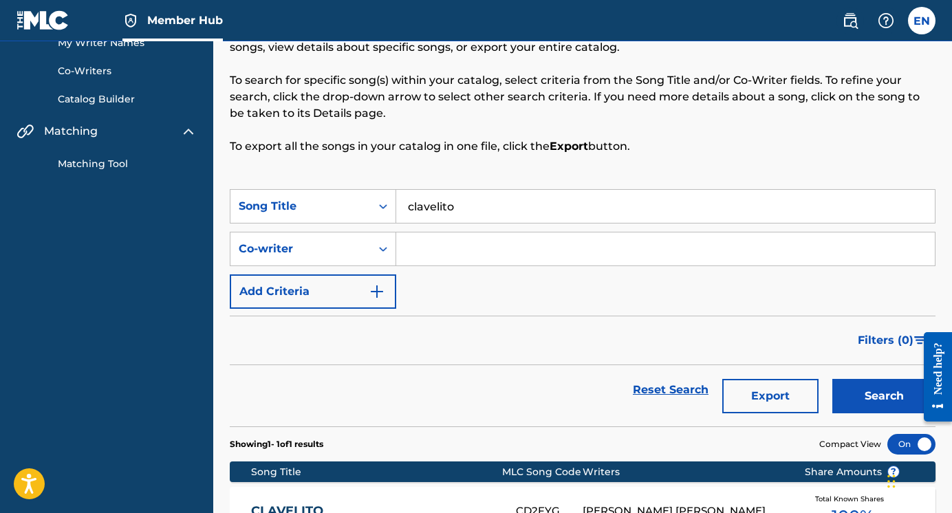
scroll to position [233, 0]
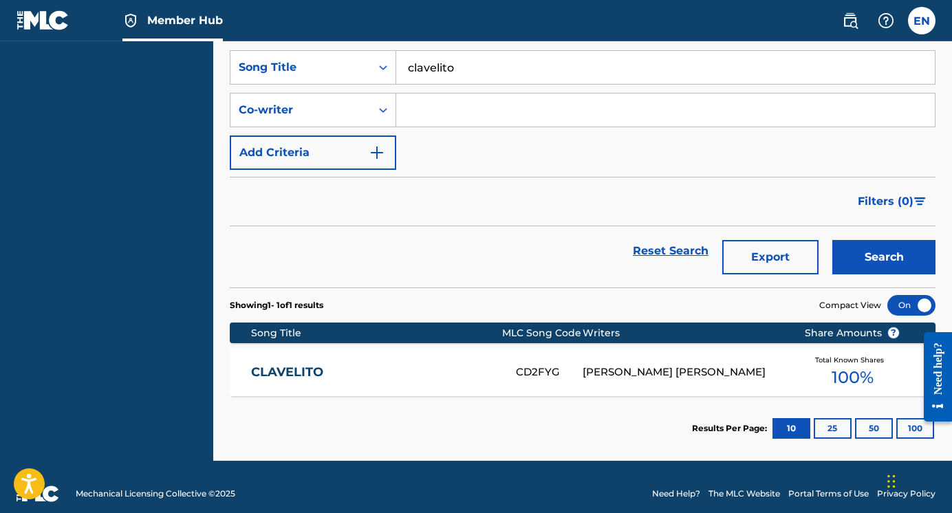
click at [711, 378] on div "[PERSON_NAME] [PERSON_NAME]" at bounding box center [683, 373] width 201 height 16
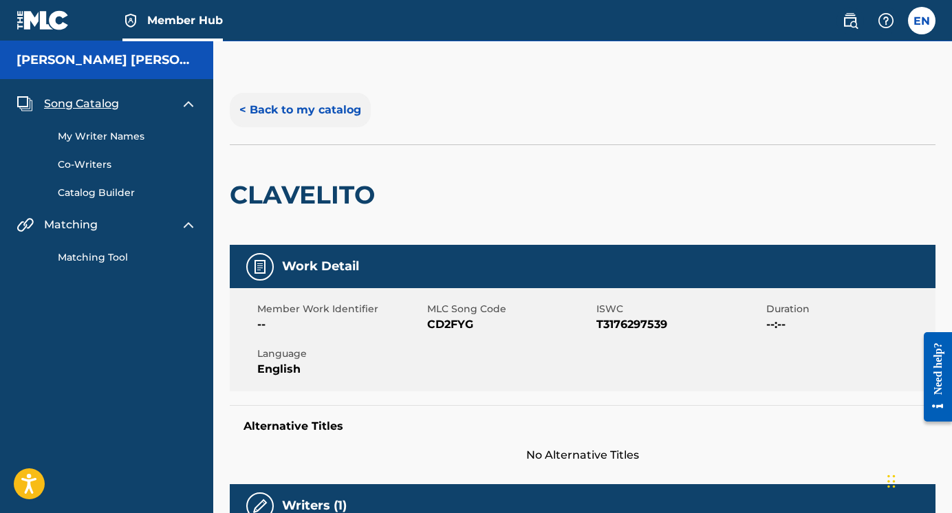
click at [244, 110] on button "< Back to my catalog" at bounding box center [300, 110] width 141 height 34
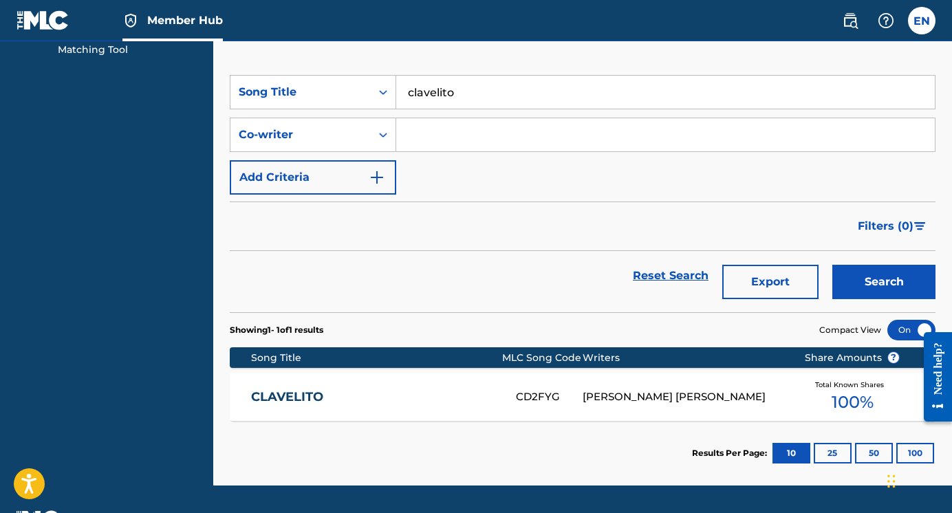
scroll to position [246, 0]
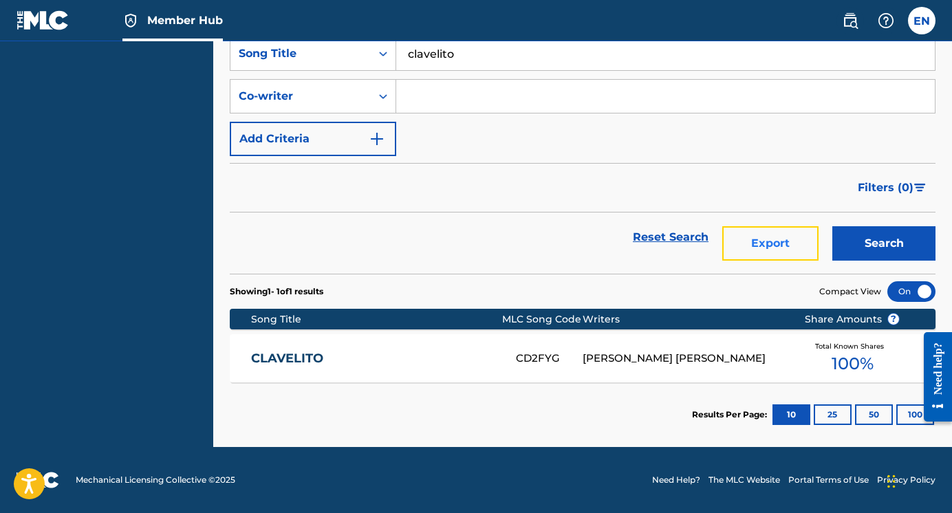
click at [731, 255] on button "Export" at bounding box center [770, 243] width 96 height 34
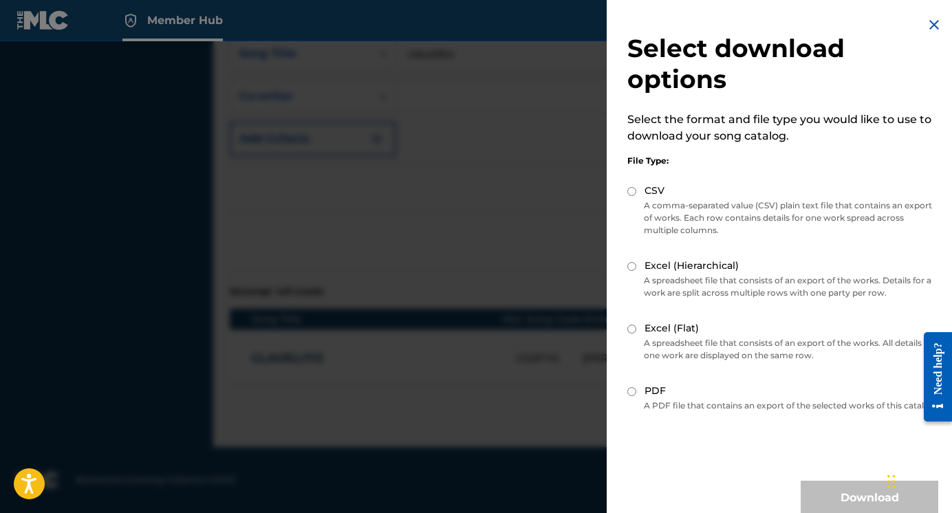
click at [731, 17] on img at bounding box center [934, 25] width 17 height 17
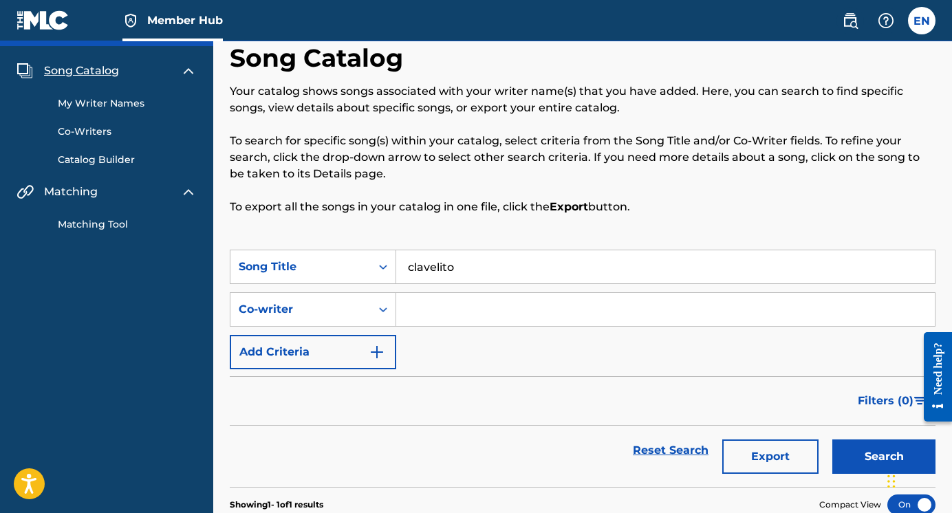
scroll to position [0, 0]
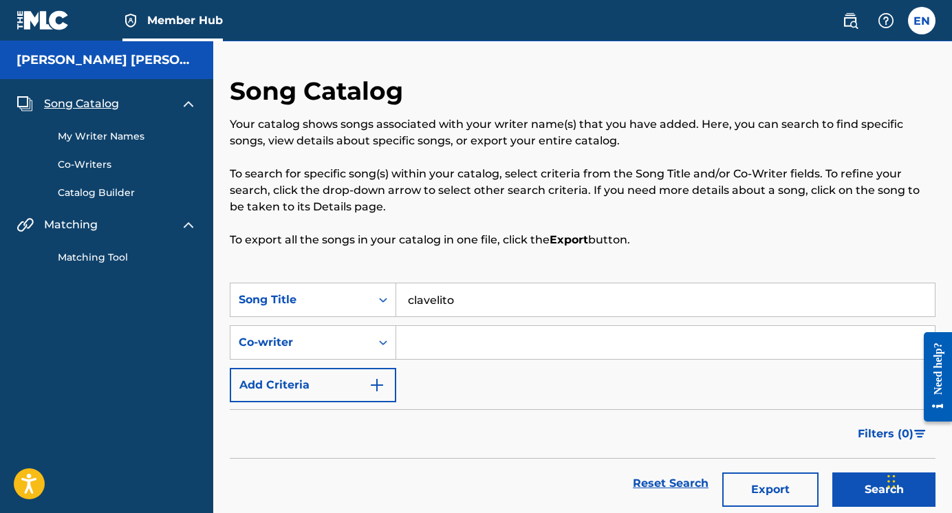
click at [147, 64] on h5 "[PERSON_NAME] [PERSON_NAME]" at bounding box center [107, 60] width 180 height 16
click at [38, 23] on img at bounding box center [43, 20] width 53 height 20
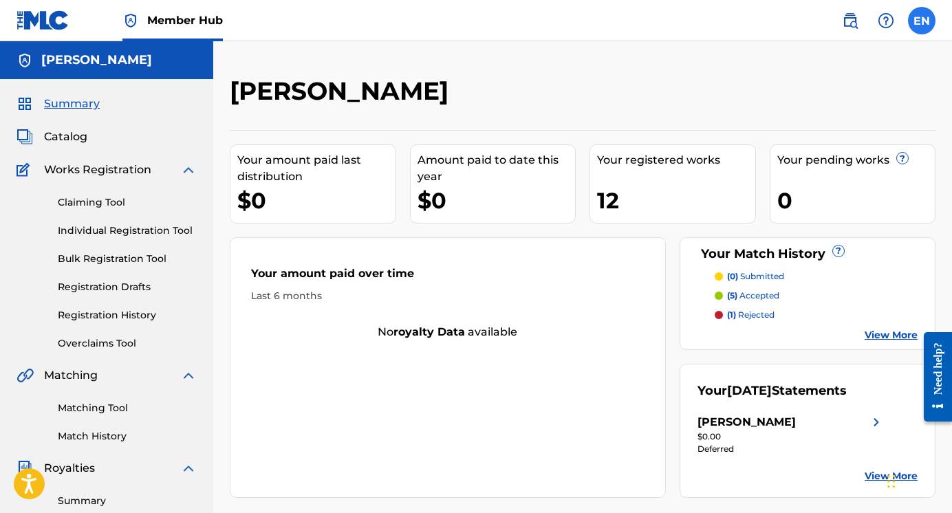
click at [731, 17] on label at bounding box center [922, 21] width 28 height 28
click at [731, 21] on input "EN [PERSON_NAME] [PERSON_NAME] [EMAIL_ADDRESS][DOMAIN_NAME] Notification Prefer…" at bounding box center [922, 21] width 0 height 0
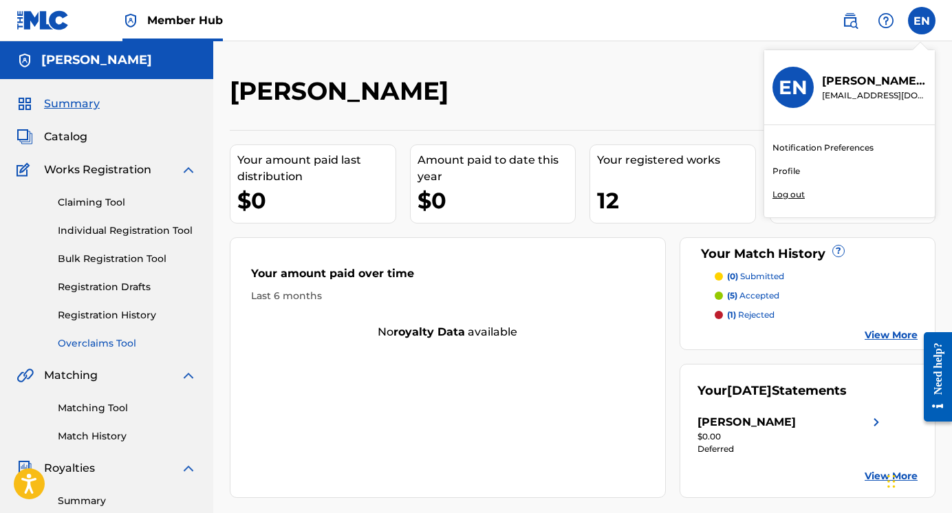
scroll to position [340, 0]
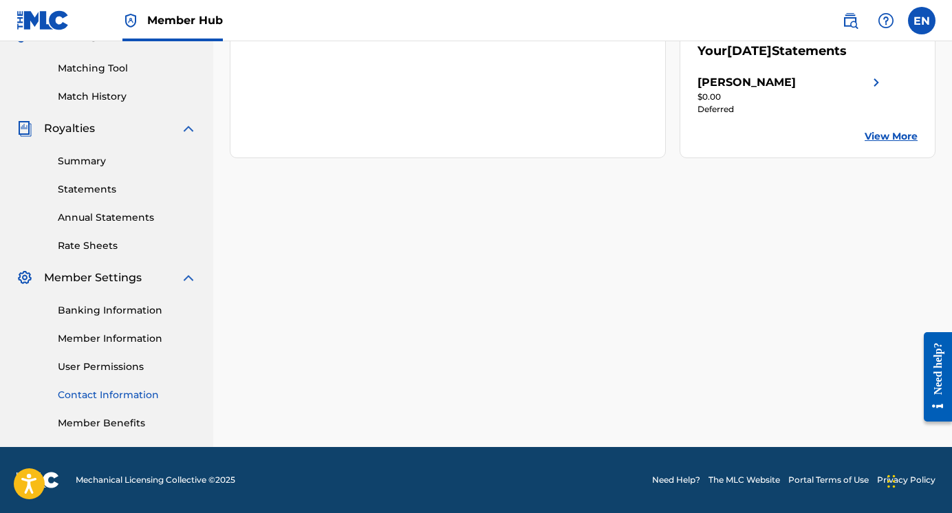
click at [112, 392] on link "Contact Information" at bounding box center [127, 395] width 139 height 14
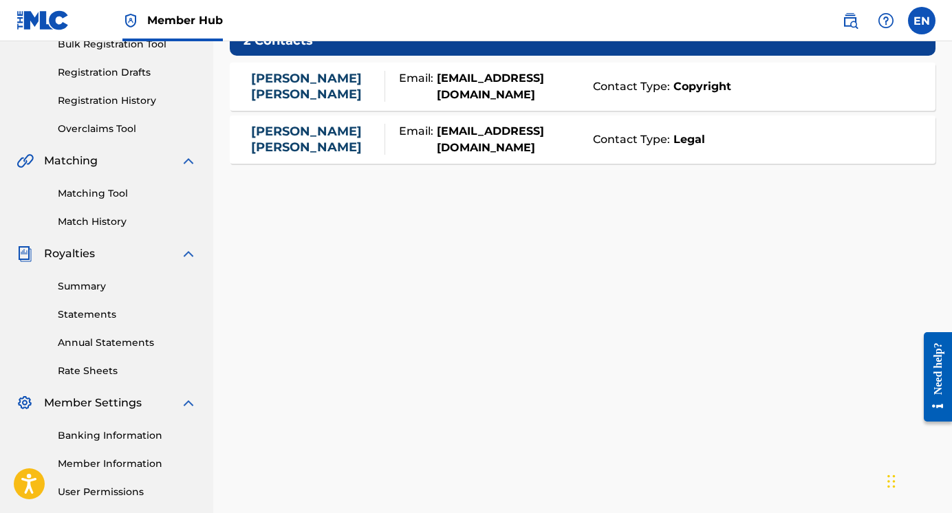
scroll to position [340, 0]
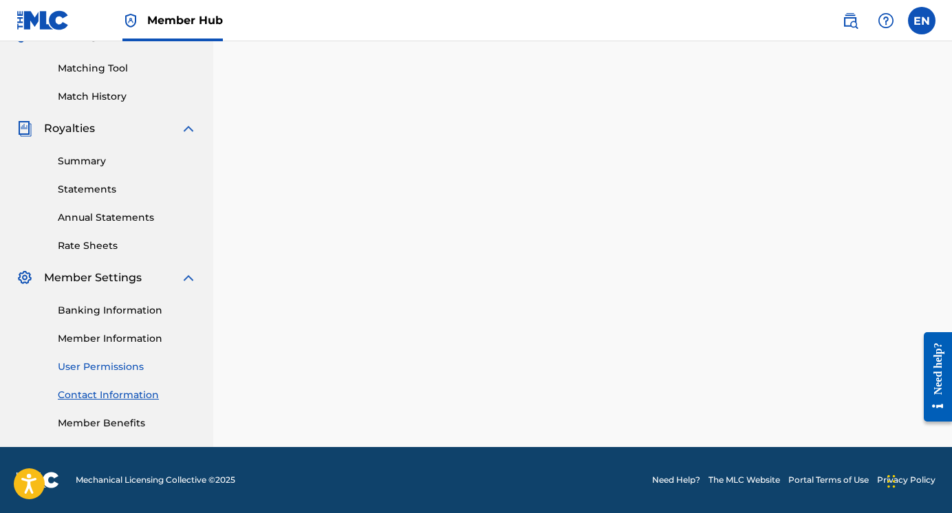
click at [103, 370] on link "User Permissions" at bounding box center [127, 367] width 139 height 14
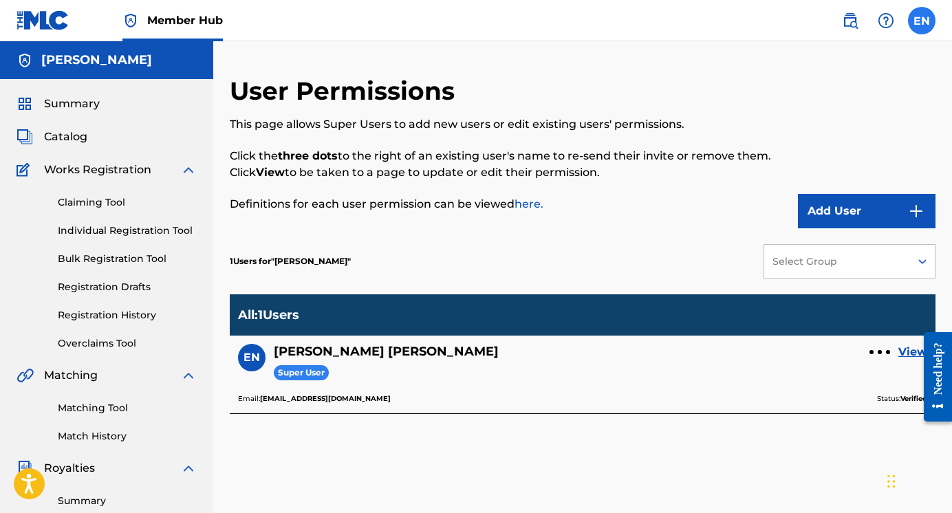
click at [731, 25] on label at bounding box center [922, 21] width 28 height 28
click at [731, 21] on input "EN [PERSON_NAME] [PERSON_NAME] [EMAIL_ADDRESS][DOMAIN_NAME] Notification Prefer…" at bounding box center [922, 21] width 0 height 0
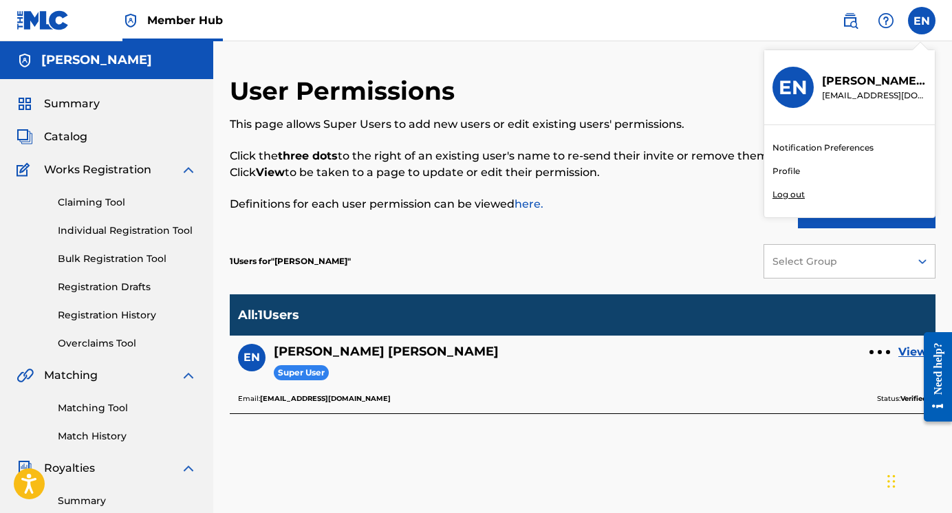
click at [731, 171] on link "Profile" at bounding box center [787, 171] width 28 height 12
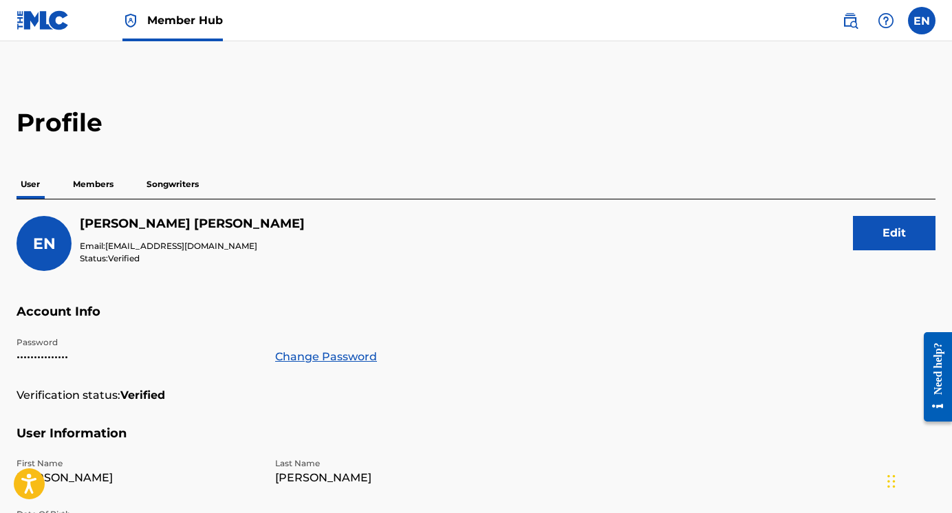
click at [99, 188] on p "Members" at bounding box center [93, 184] width 49 height 29
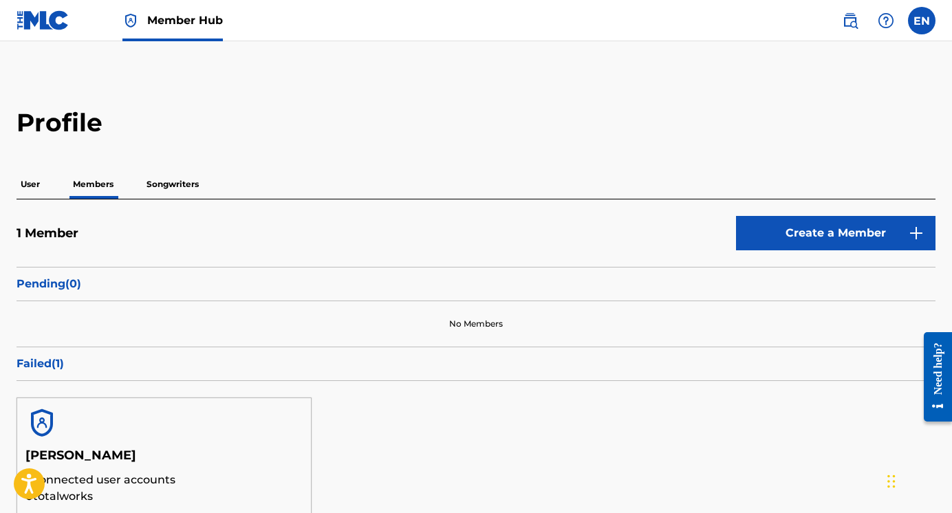
click at [164, 189] on p "Songwriters" at bounding box center [172, 184] width 61 height 29
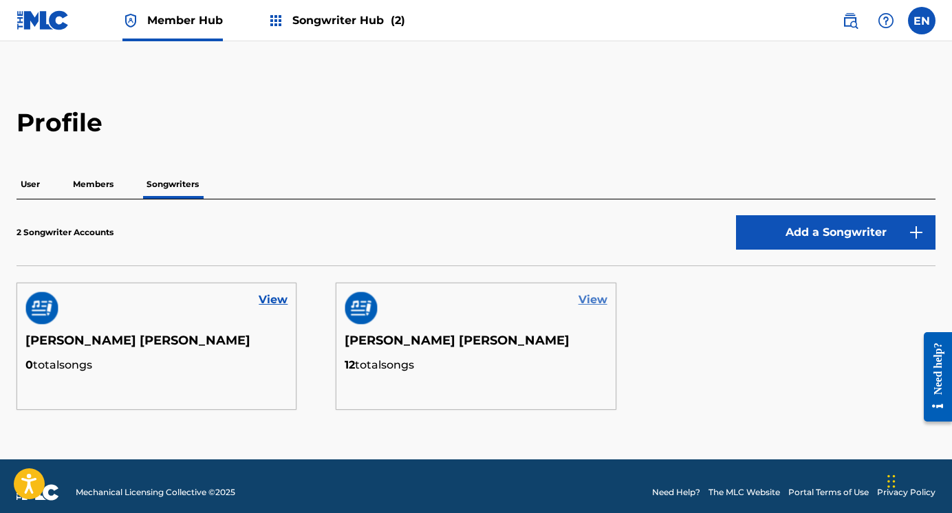
click at [595, 301] on link "View" at bounding box center [593, 300] width 29 height 17
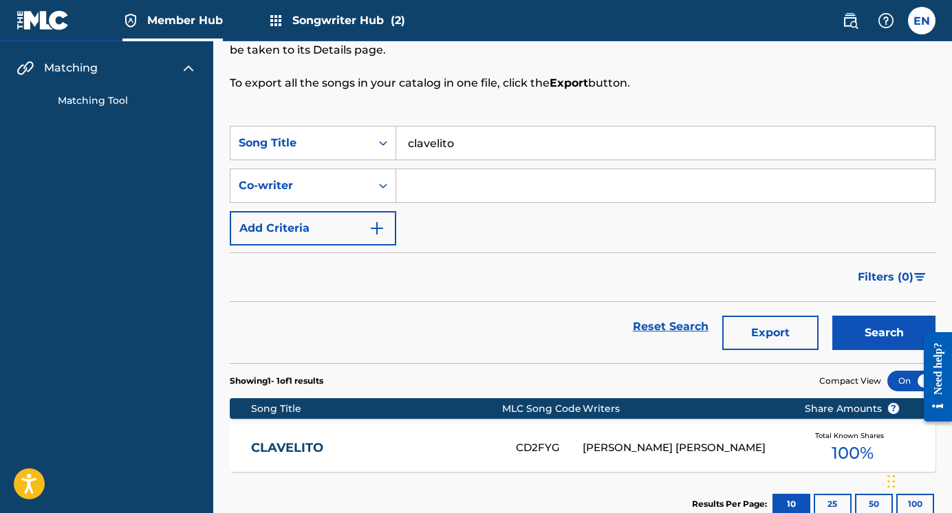
scroll to position [19, 0]
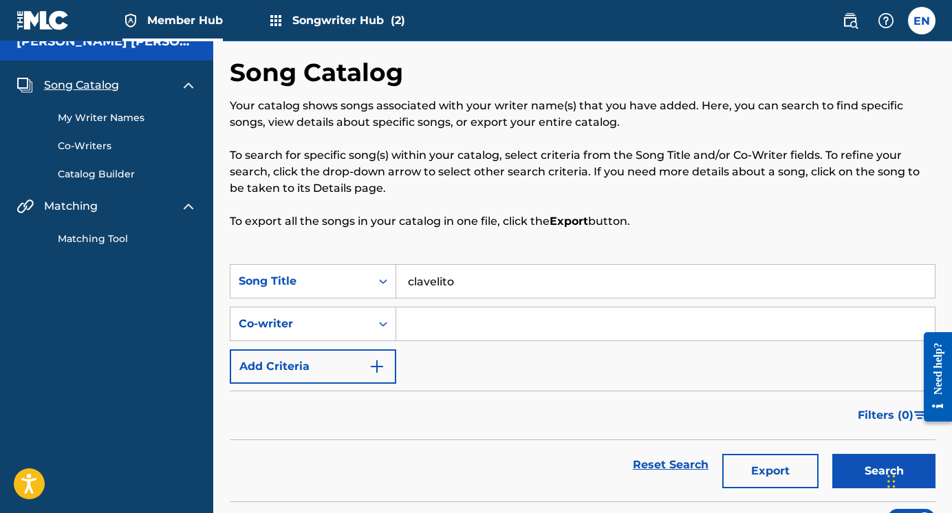
click at [462, 283] on input "clavelito" at bounding box center [665, 281] width 539 height 33
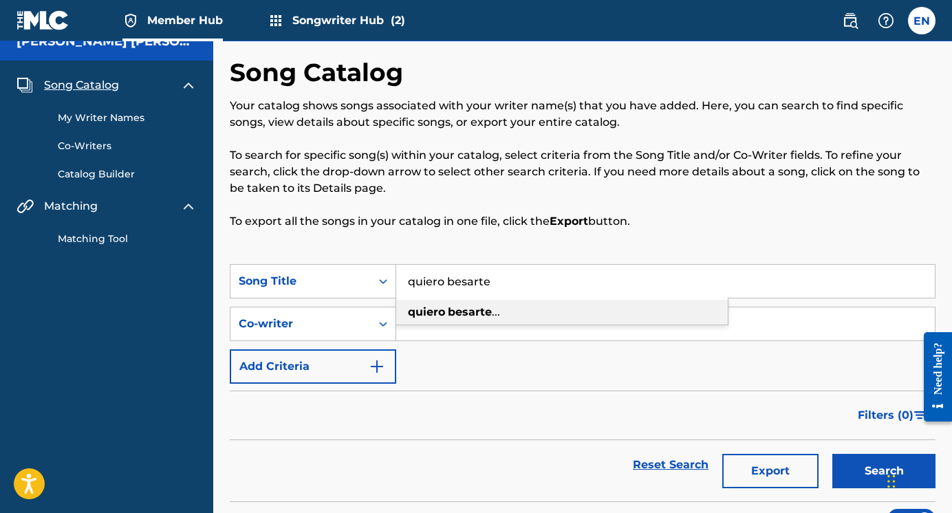
click at [467, 319] on div "quiero besarte ..." at bounding box center [562, 312] width 332 height 25
type input "quiero besarte..."
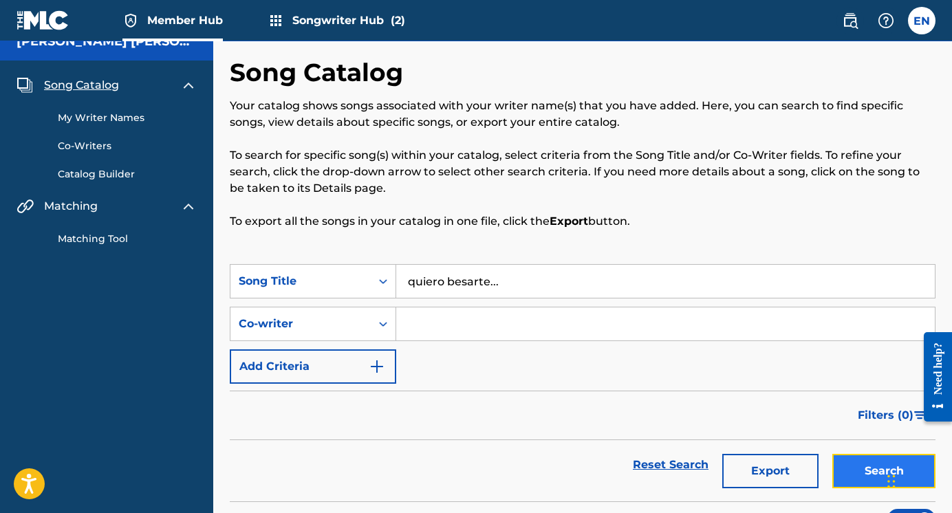
click at [731, 467] on button "Search" at bounding box center [884, 471] width 103 height 34
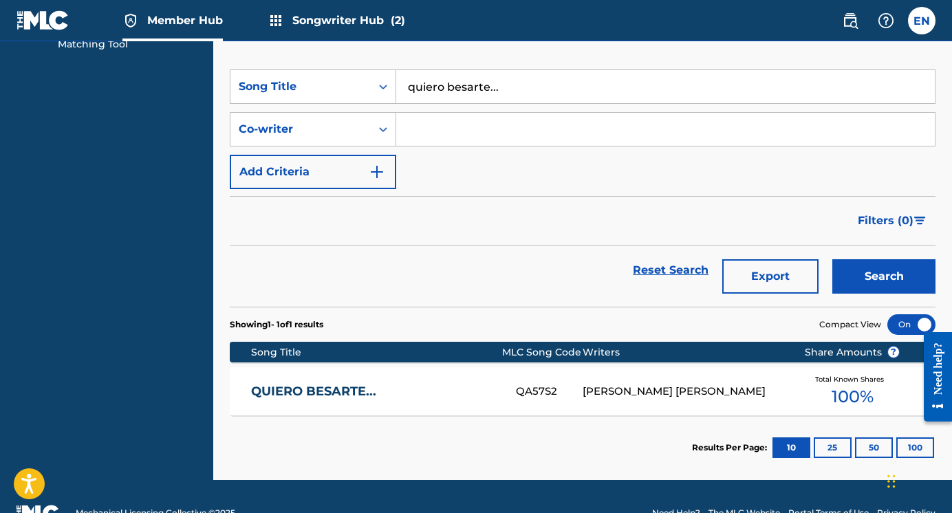
scroll to position [246, 0]
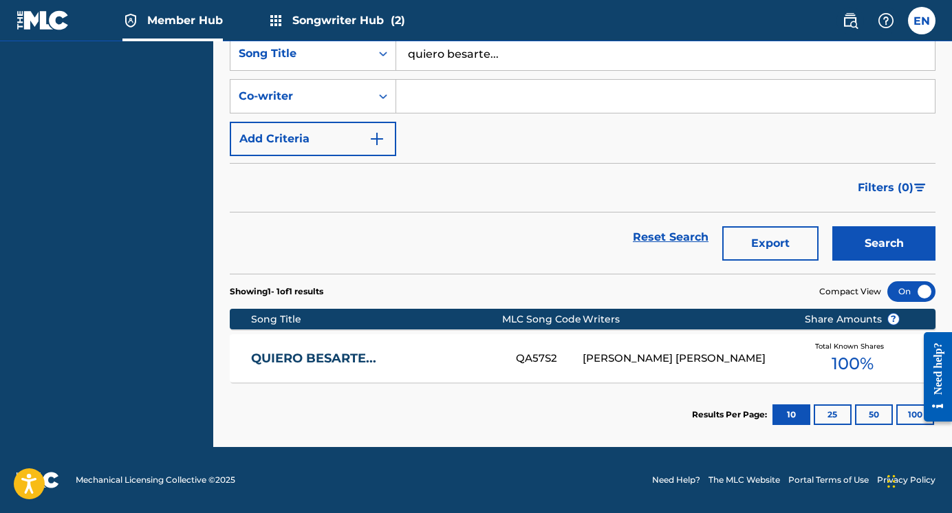
click at [731, 349] on div "QUIERO BESARTE... QA57S2 [PERSON_NAME] [PERSON_NAME] Total Known Shares 100 %" at bounding box center [583, 358] width 706 height 48
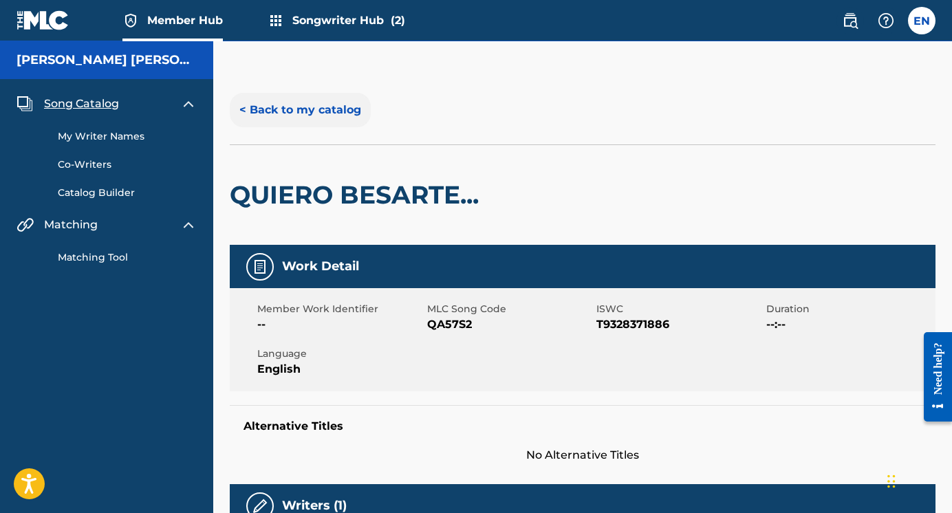
click at [250, 105] on button "< Back to my catalog" at bounding box center [300, 110] width 141 height 34
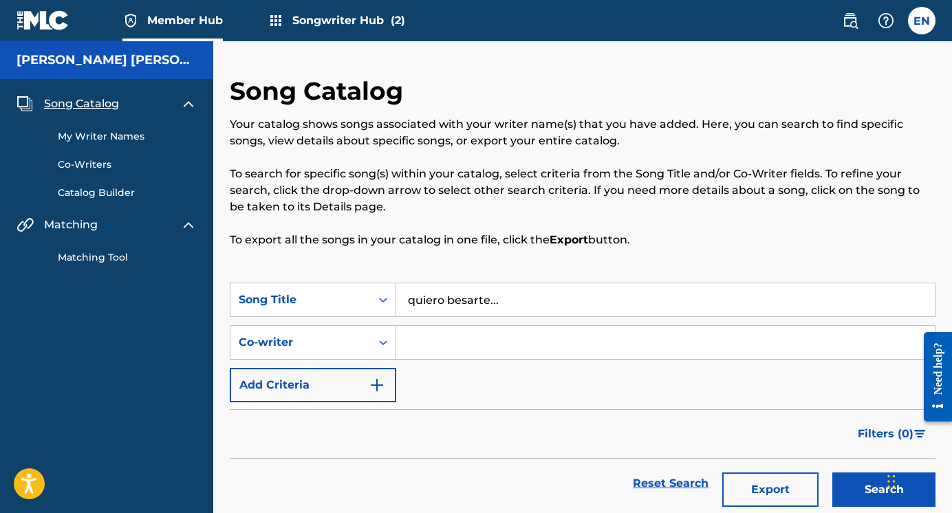
click at [353, 23] on span "Songwriter Hub (2)" at bounding box center [348, 20] width 113 height 16
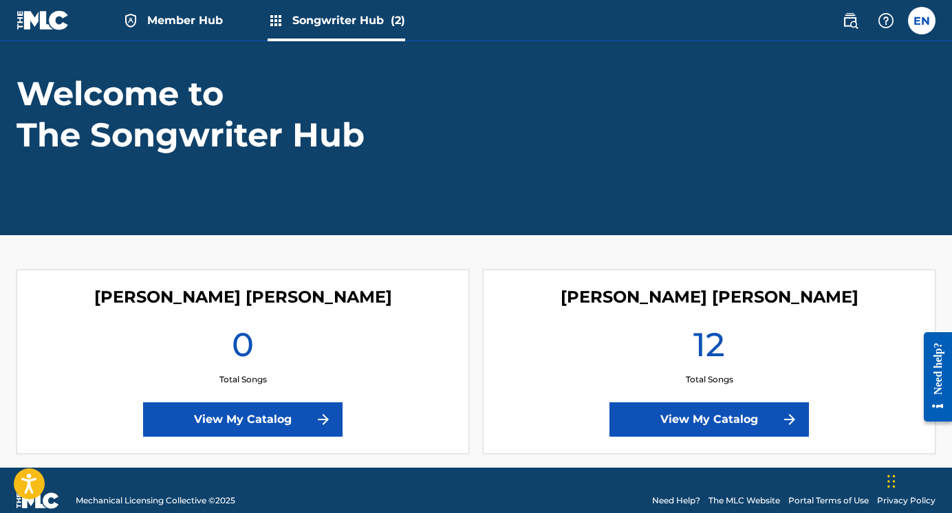
scroll to position [89, 0]
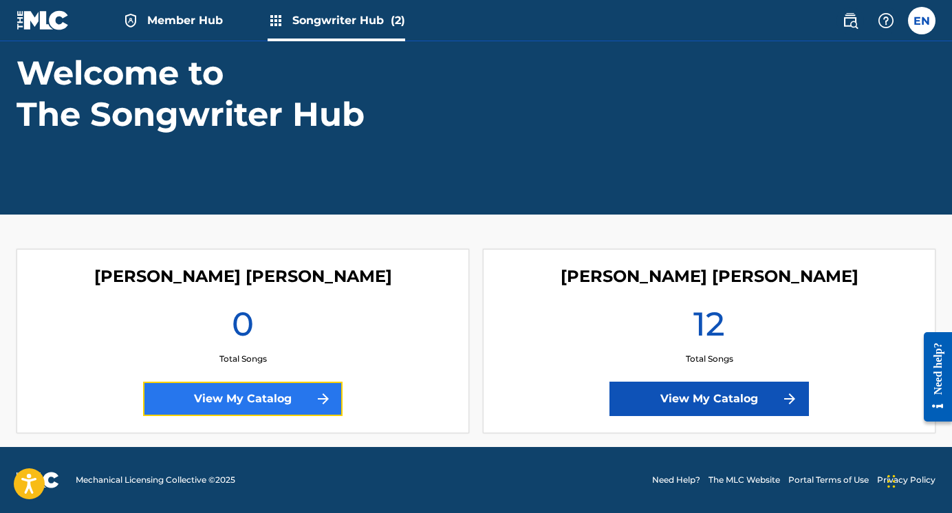
click at [284, 398] on link "View My Catalog" at bounding box center [243, 399] width 200 height 34
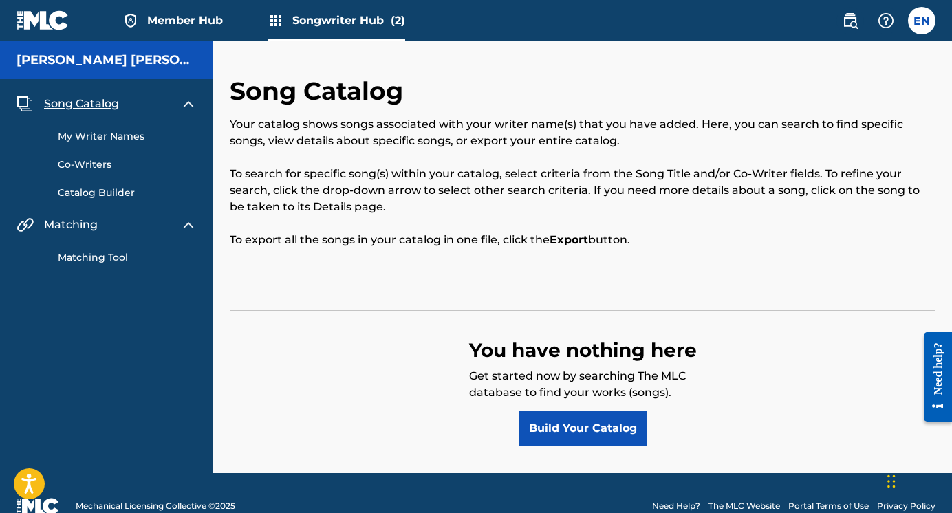
click at [322, 30] on div "Songwriter Hub (2)" at bounding box center [337, 20] width 138 height 41
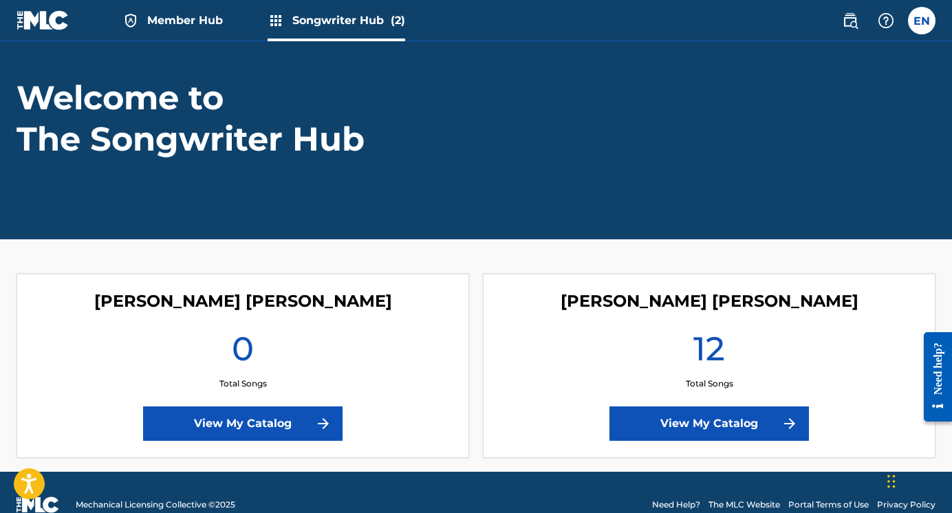
scroll to position [89, 0]
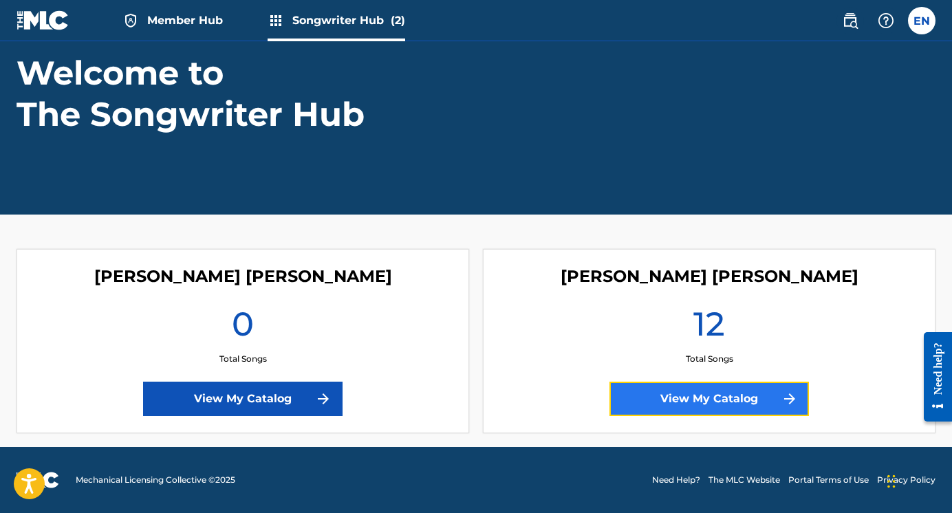
click at [656, 394] on link "View My Catalog" at bounding box center [710, 399] width 200 height 34
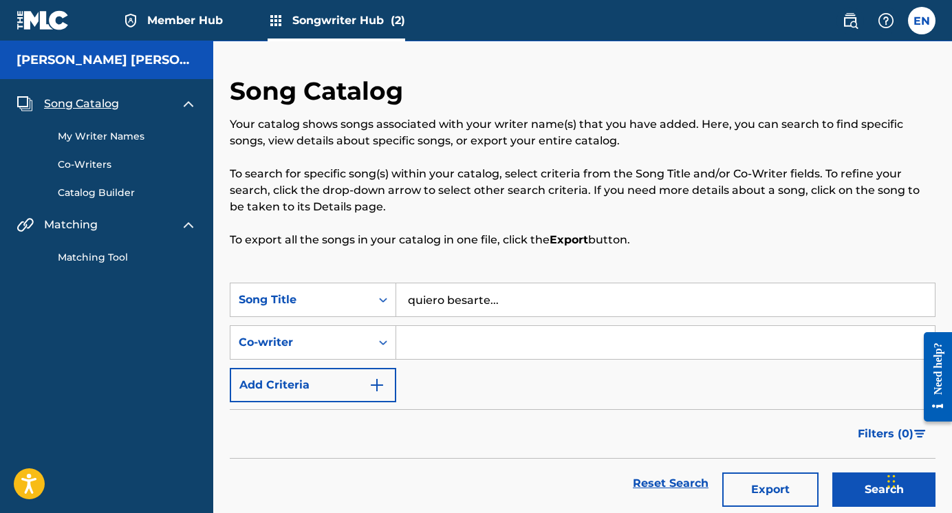
click at [86, 135] on link "My Writer Names" at bounding box center [127, 136] width 139 height 14
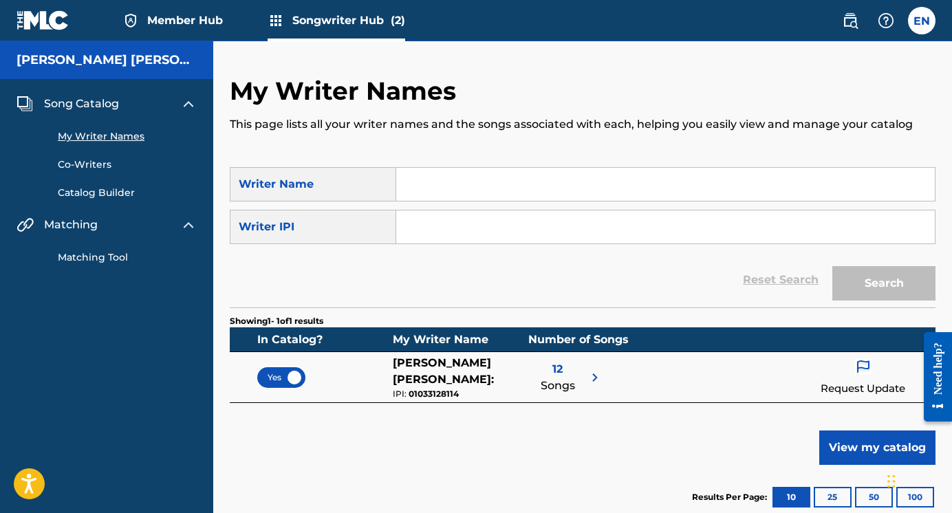
click at [429, 195] on input "Search Form" at bounding box center [665, 184] width 539 height 33
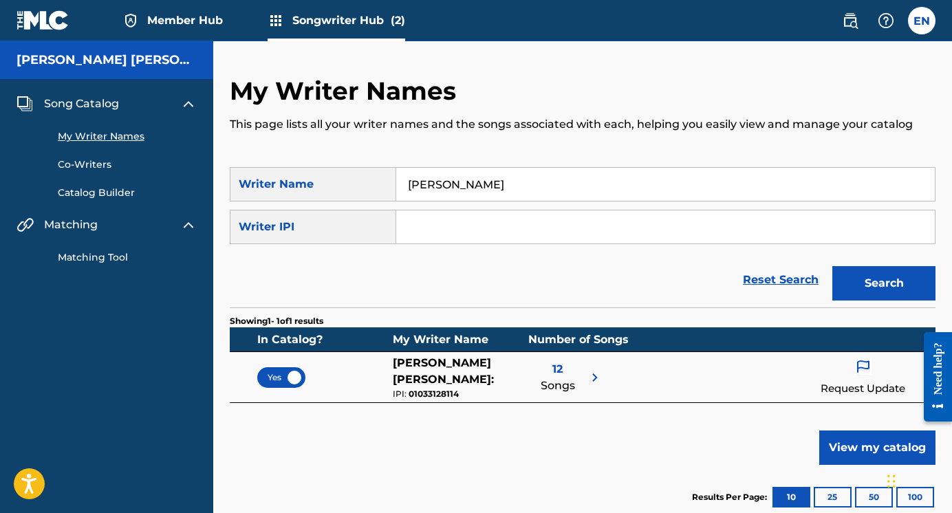
type input "[PERSON_NAME]"
paste input "01033128114"
type input "01033128114"
click at [731, 287] on button "Search" at bounding box center [884, 283] width 103 height 34
click at [539, 216] on input "01033128114" at bounding box center [665, 227] width 539 height 33
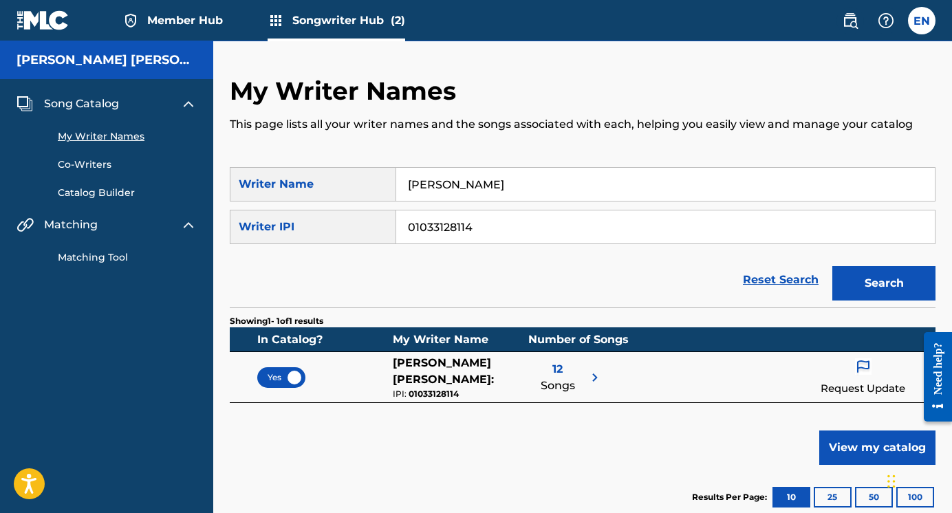
click at [539, 216] on input "01033128114" at bounding box center [665, 227] width 539 height 33
click at [731, 273] on button "Search" at bounding box center [884, 283] width 103 height 34
click at [488, 183] on input "[PERSON_NAME]" at bounding box center [665, 184] width 539 height 33
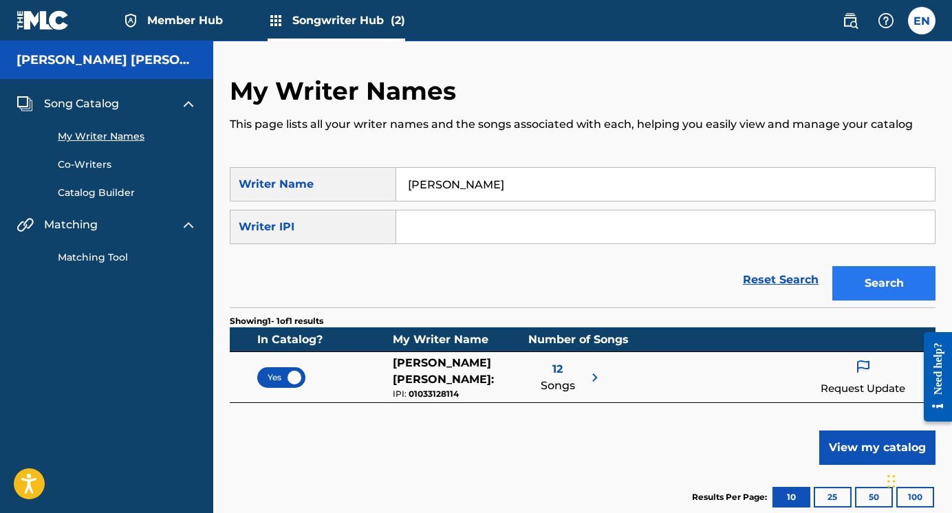
type input "[PERSON_NAME]"
click at [731, 288] on button "Search" at bounding box center [884, 283] width 103 height 34
click at [731, 33] on div "EN EN [PERSON_NAME] [PERSON_NAME] [EMAIL_ADDRESS][DOMAIN_NAME] Notification Pre…" at bounding box center [881, 21] width 107 height 28
click at [731, 25] on label at bounding box center [922, 21] width 28 height 28
click at [731, 21] on input "EN [PERSON_NAME] [PERSON_NAME] [EMAIL_ADDRESS][DOMAIN_NAME] Notification Prefer…" at bounding box center [922, 21] width 0 height 0
